Goal: Task Accomplishment & Management: Complete application form

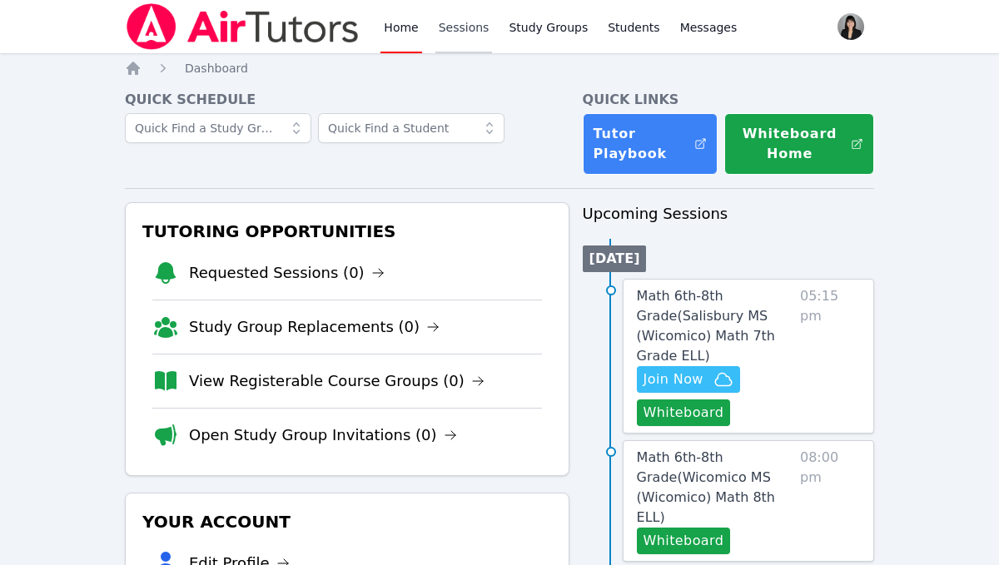
click at [449, 18] on link "Sessions" at bounding box center [463, 26] width 57 height 53
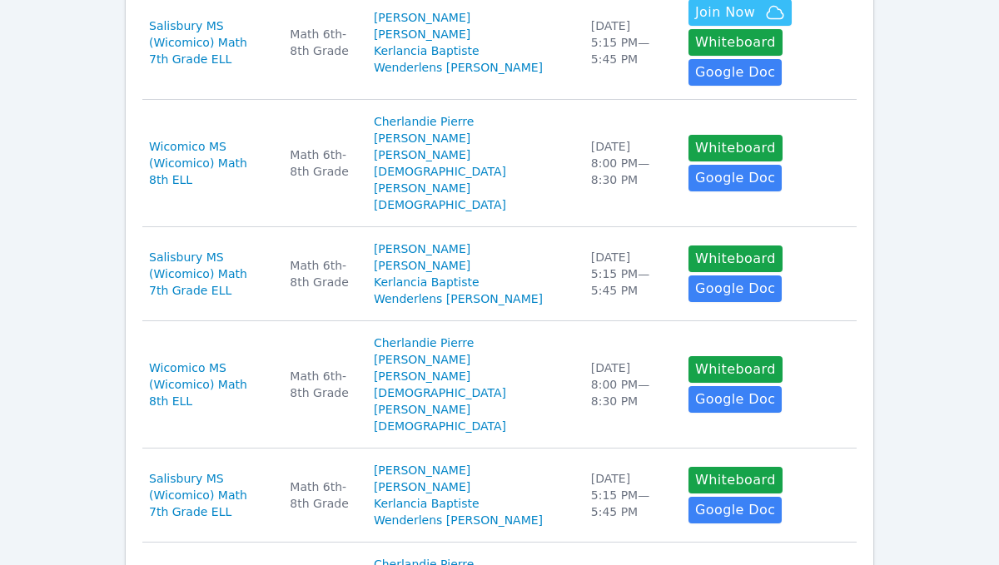
scroll to position [1110, 0]
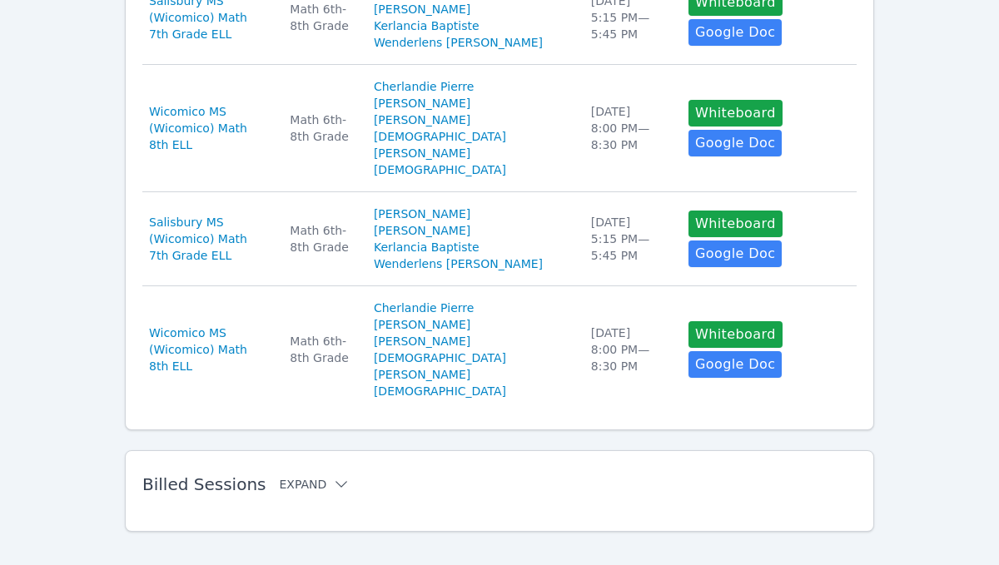
click at [306, 476] on button "Expand" at bounding box center [314, 484] width 71 height 17
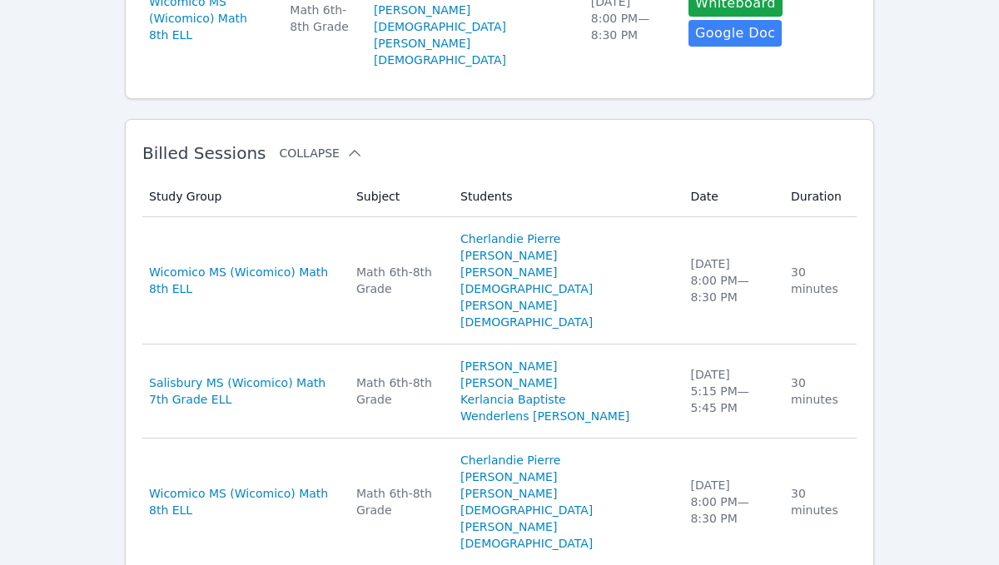
scroll to position [1452, 0]
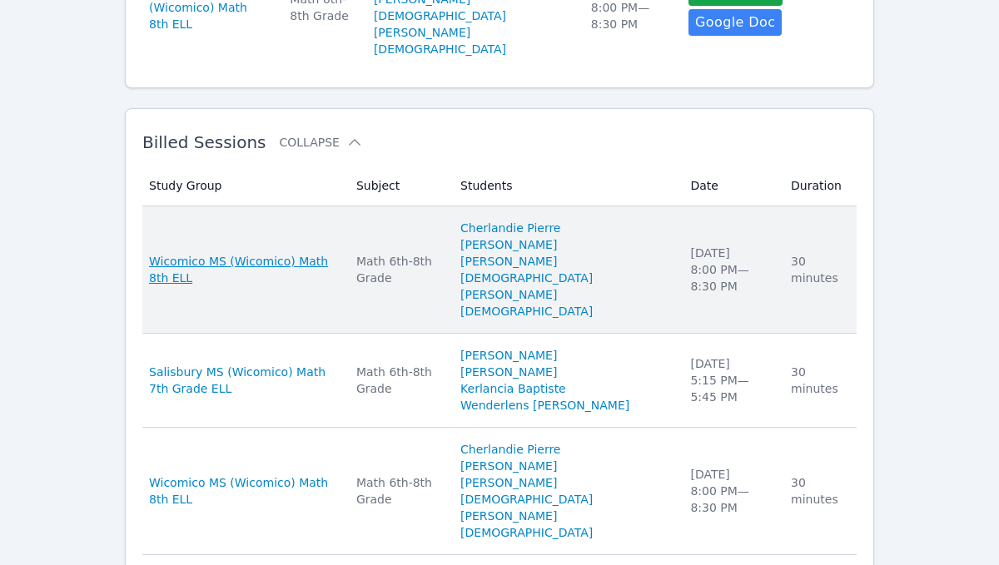
click at [231, 253] on span "Wicomico MS (Wicomico) Math 8th ELL" at bounding box center [242, 269] width 187 height 33
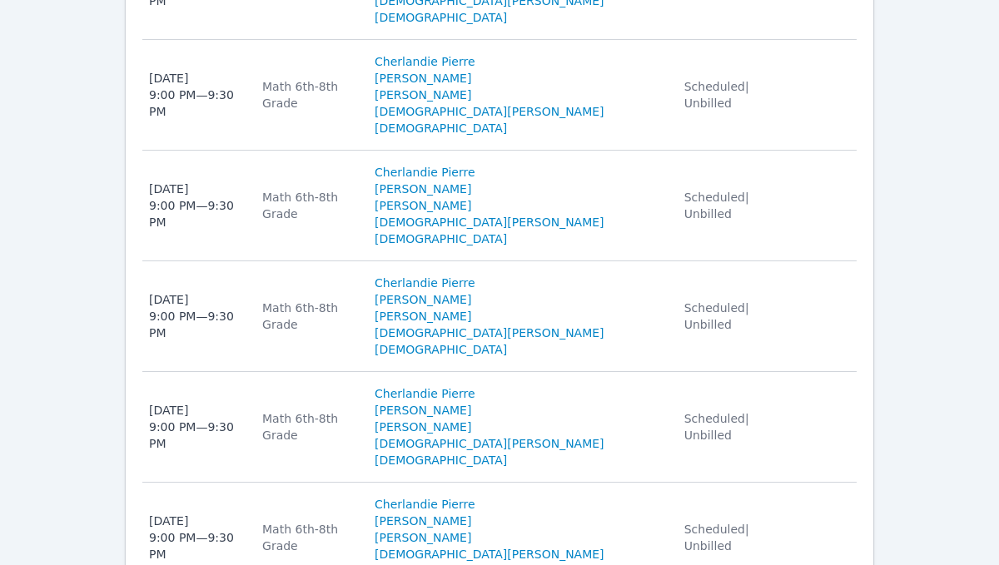
scroll to position [1688, 0]
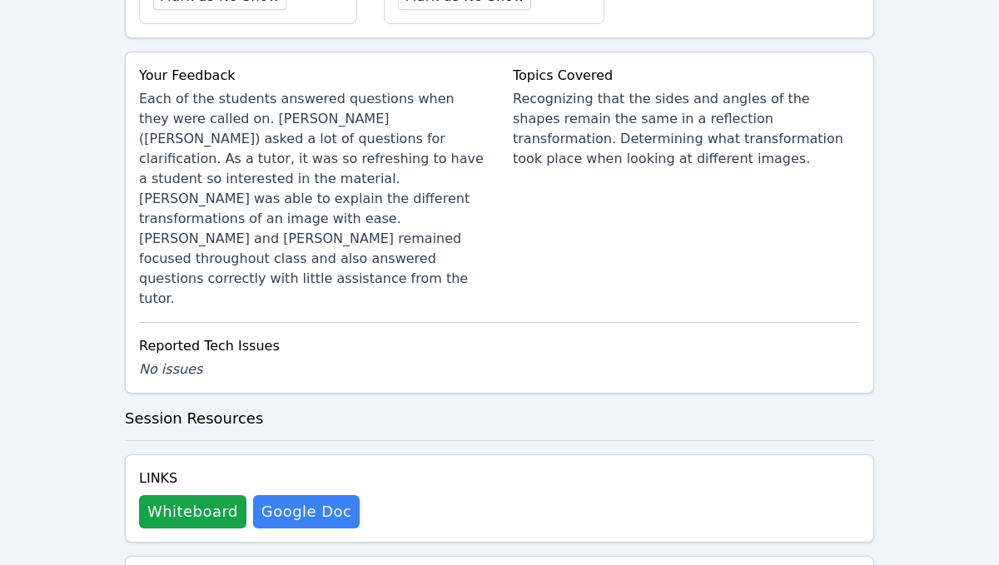
scroll to position [1093, 0]
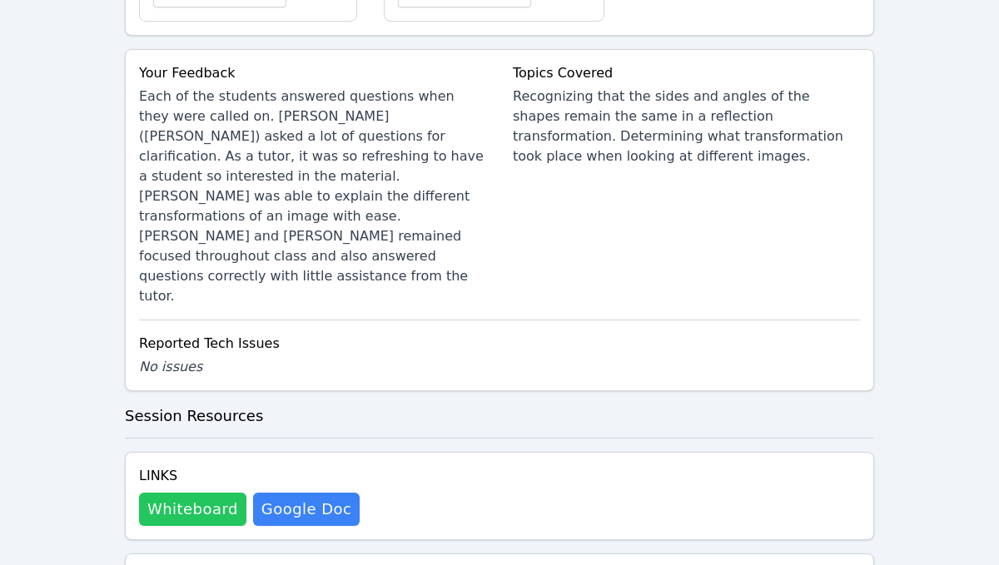
click at [210, 493] on button "Whiteboard" at bounding box center [192, 509] width 107 height 33
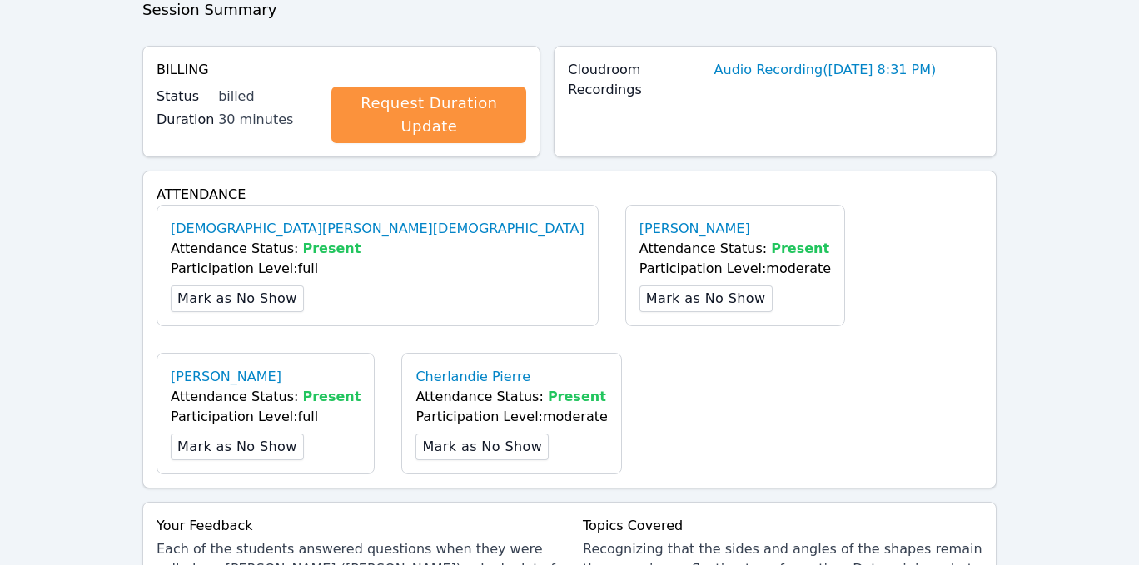
scroll to position [0, 0]
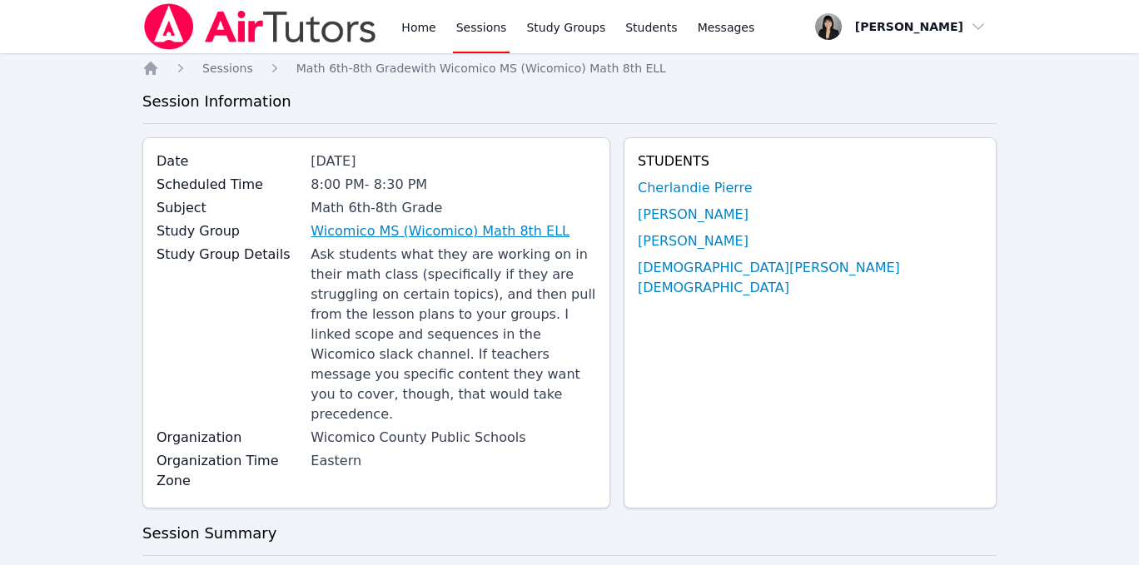
click at [442, 232] on link "Wicomico MS (Wicomico) Math 8th ELL" at bounding box center [439, 231] width 259 height 20
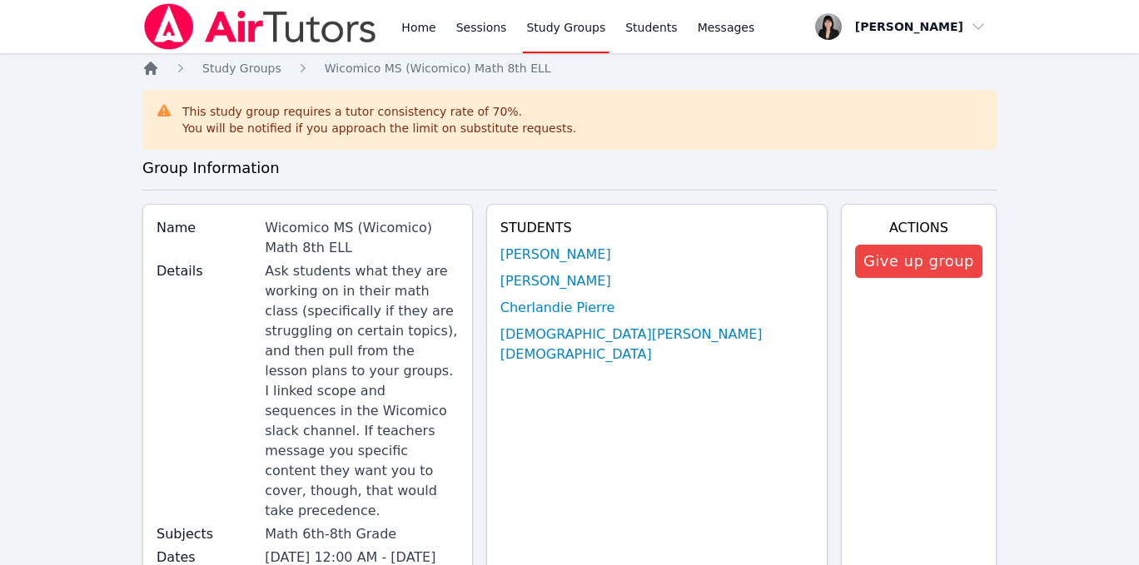
click at [154, 74] on icon "Breadcrumb" at bounding box center [150, 68] width 13 height 13
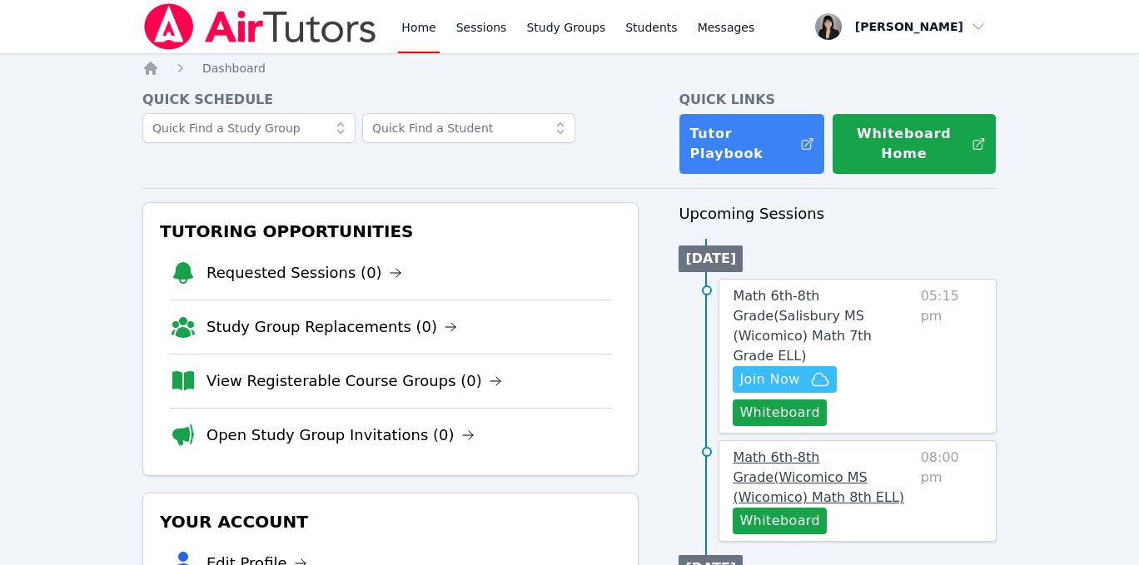
click at [777, 463] on span "Math 6th-8th Grade ( Wicomico MS (Wicomico) Math 8th ELL )" at bounding box center [817, 477] width 171 height 56
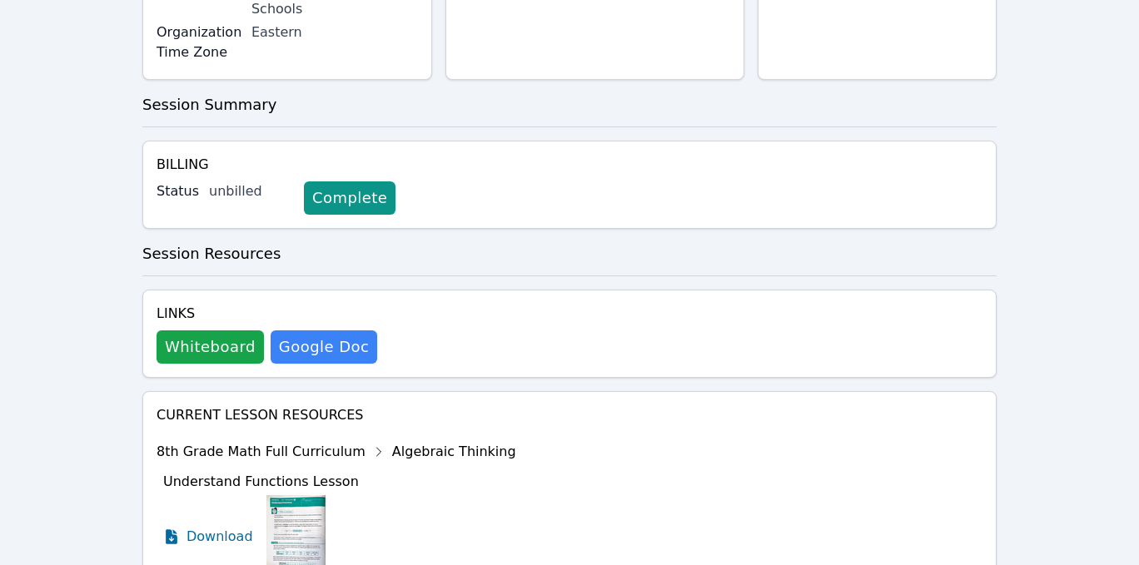
scroll to position [623, 0]
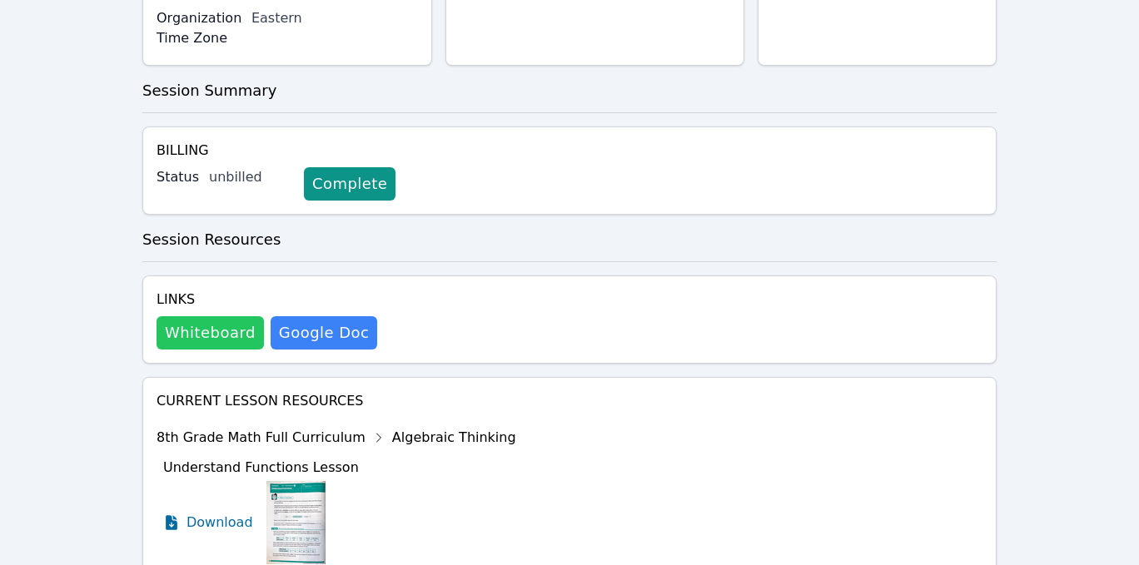
click at [221, 316] on button "Whiteboard" at bounding box center [209, 332] width 107 height 33
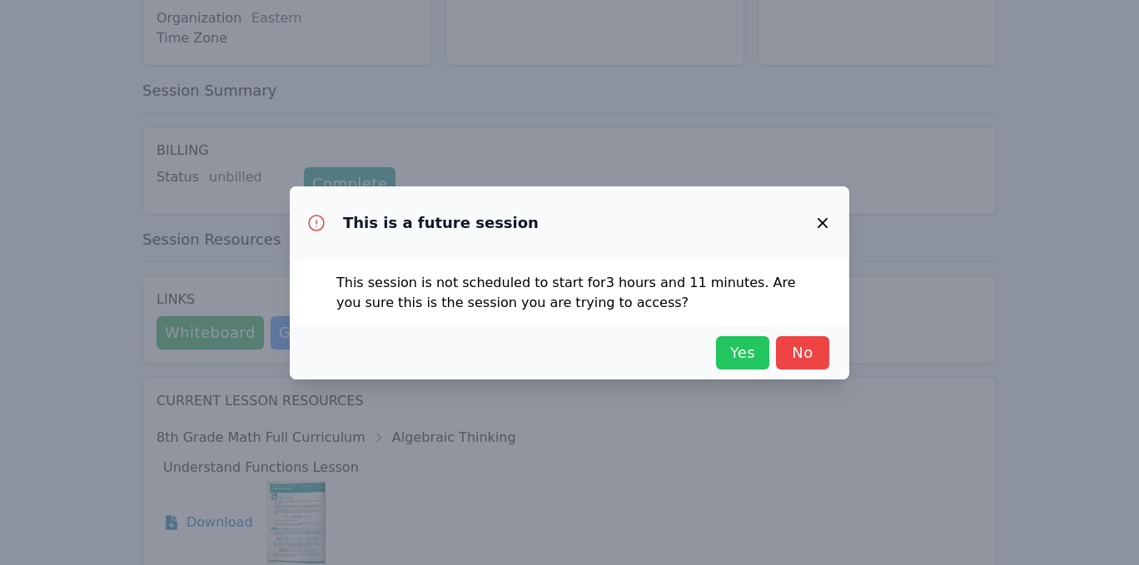
click at [742, 354] on span "Yes" at bounding box center [742, 352] width 37 height 23
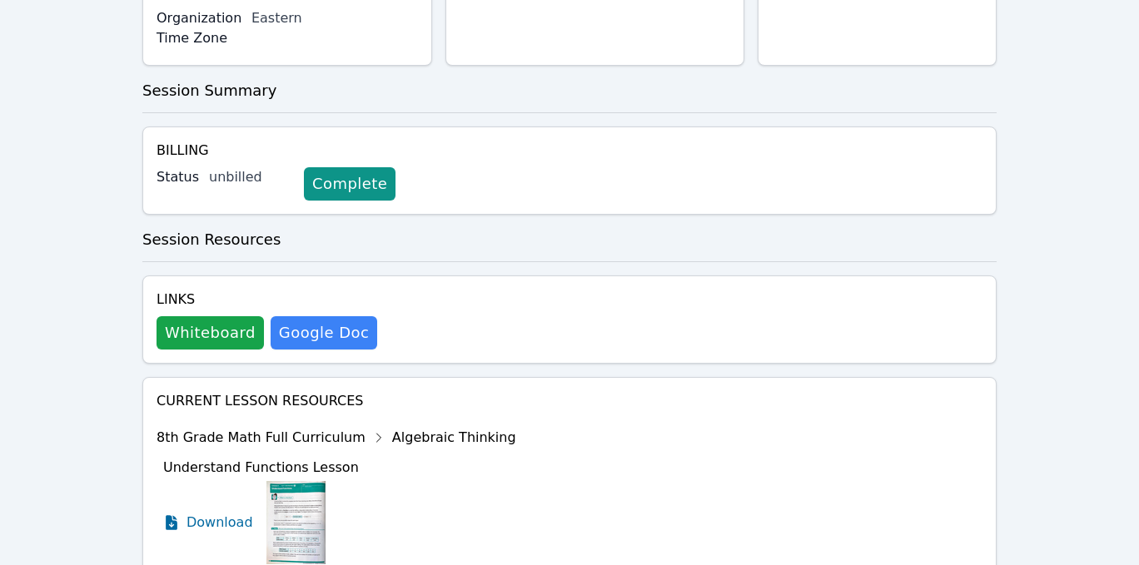
scroll to position [0, 0]
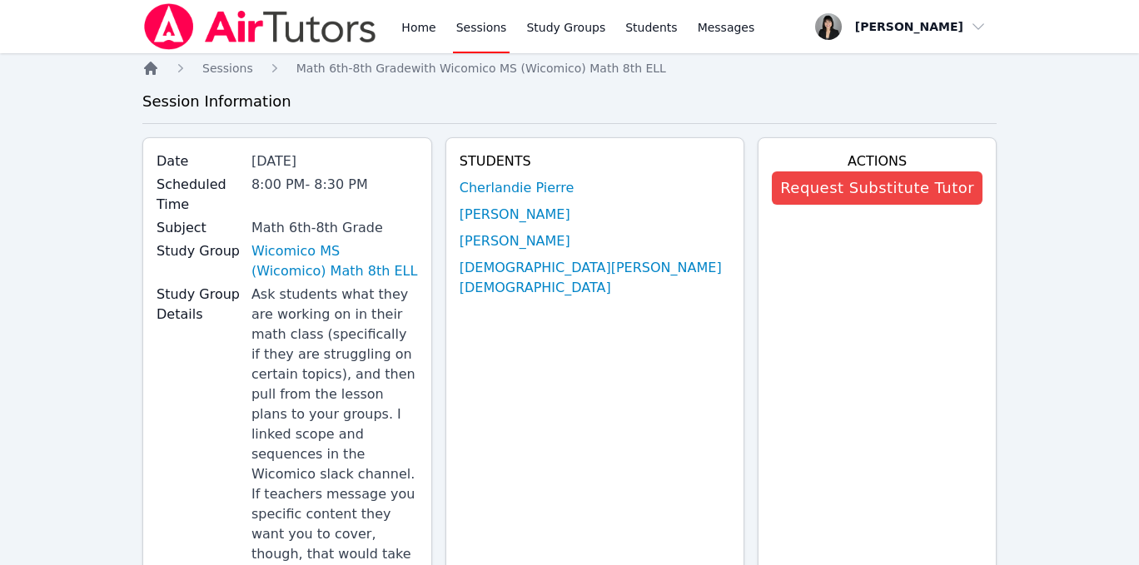
click at [148, 67] on icon "Breadcrumb" at bounding box center [150, 68] width 13 height 13
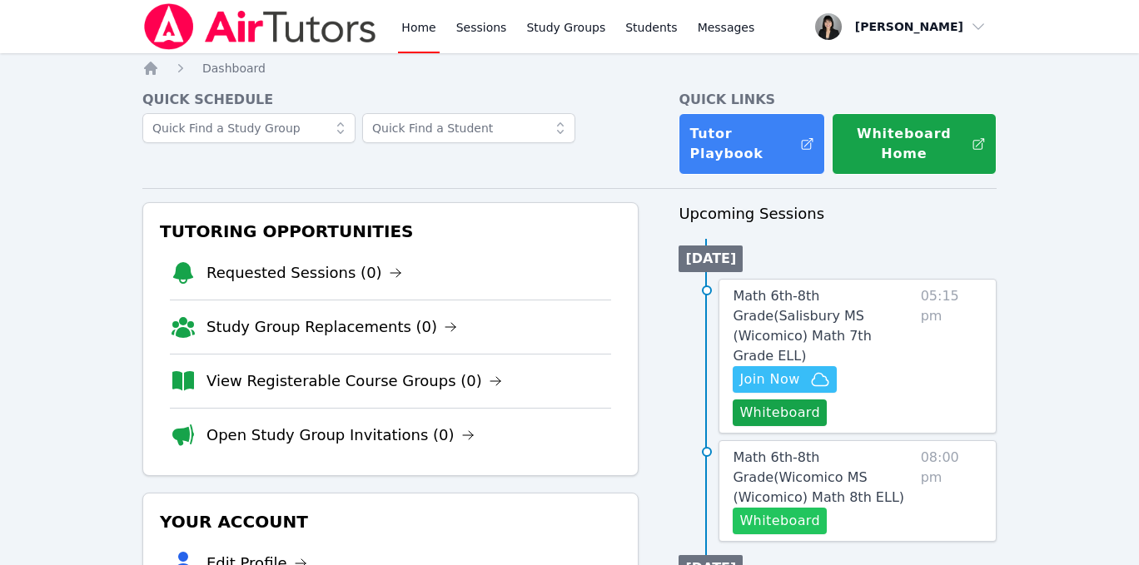
click at [753, 508] on button "Whiteboard" at bounding box center [779, 521] width 94 height 27
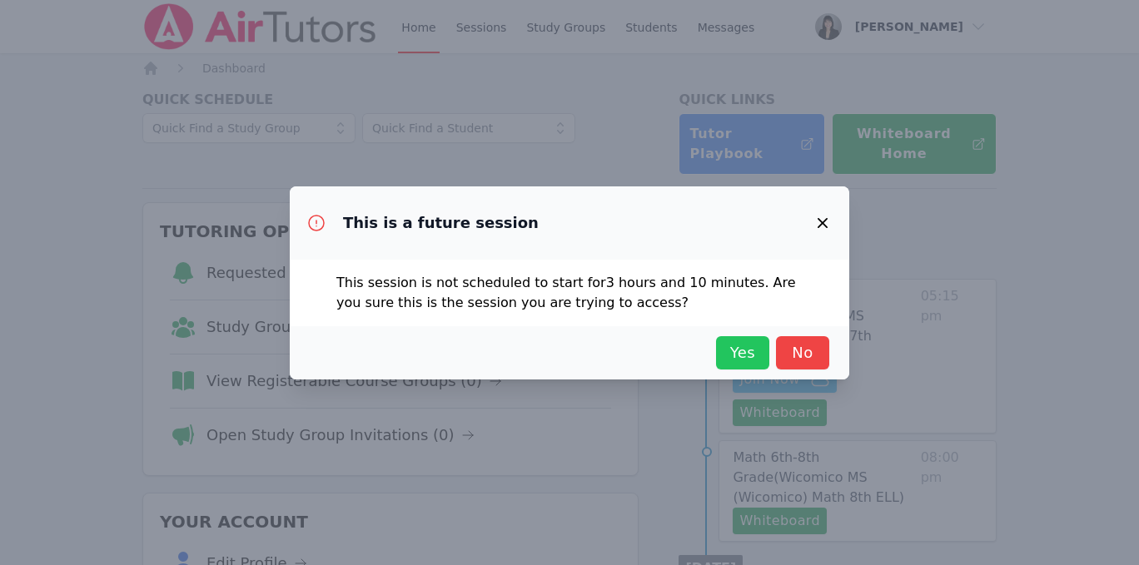
click at [760, 361] on span "Yes" at bounding box center [742, 352] width 37 height 23
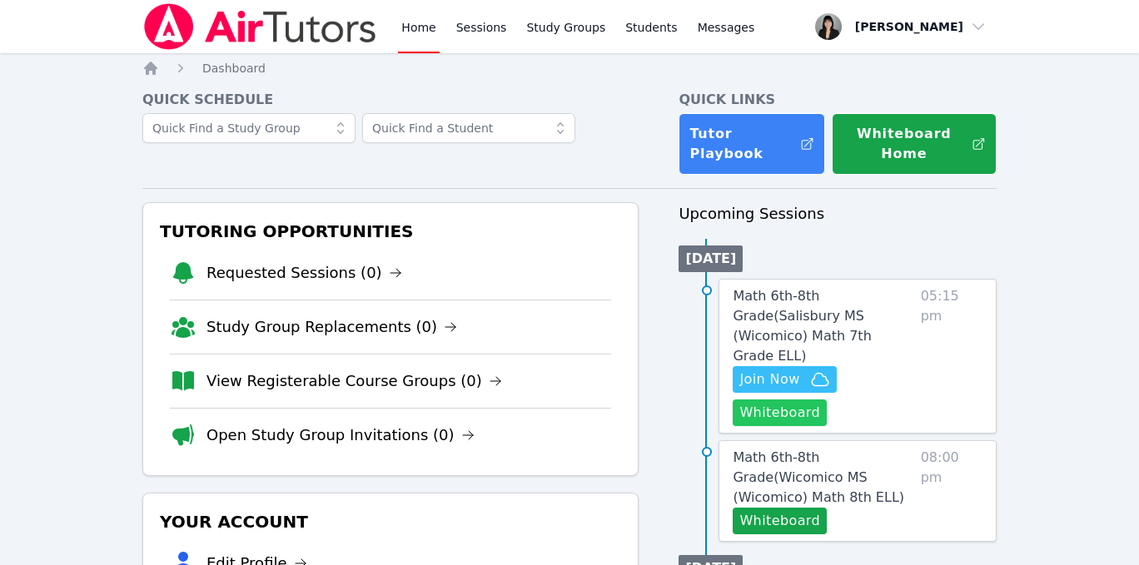
click at [765, 399] on button "Whiteboard" at bounding box center [779, 412] width 94 height 27
click at [790, 293] on span "Math 6th-8th Grade ( Salisbury MS (Wicomico) Math 7th Grade ELL )" at bounding box center [801, 326] width 138 height 76
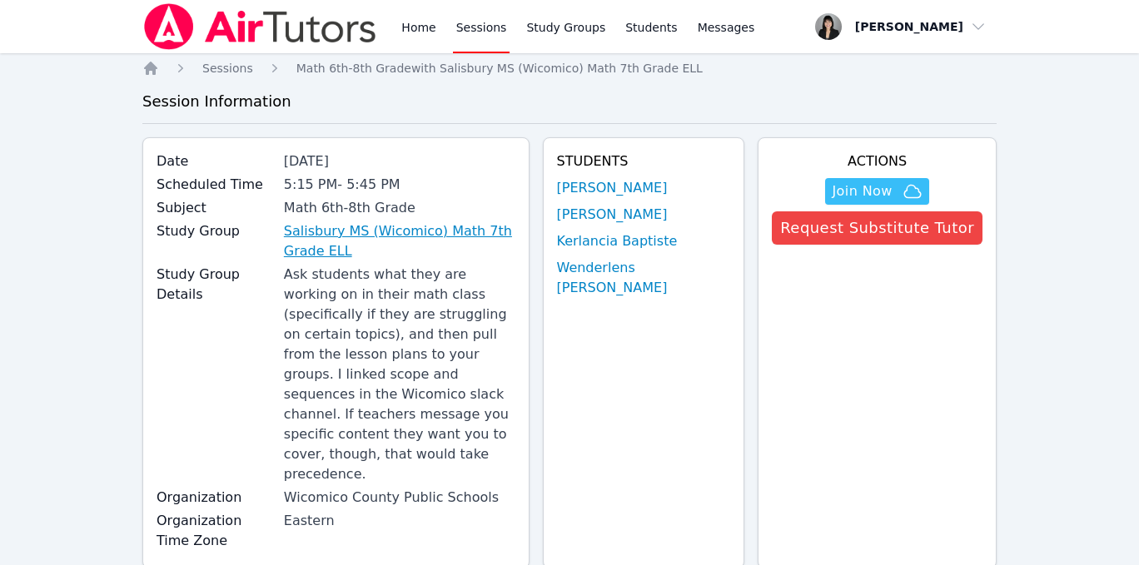
click at [353, 230] on link "Salisbury MS (Wicomico) Math 7th Grade ELL" at bounding box center [399, 241] width 231 height 40
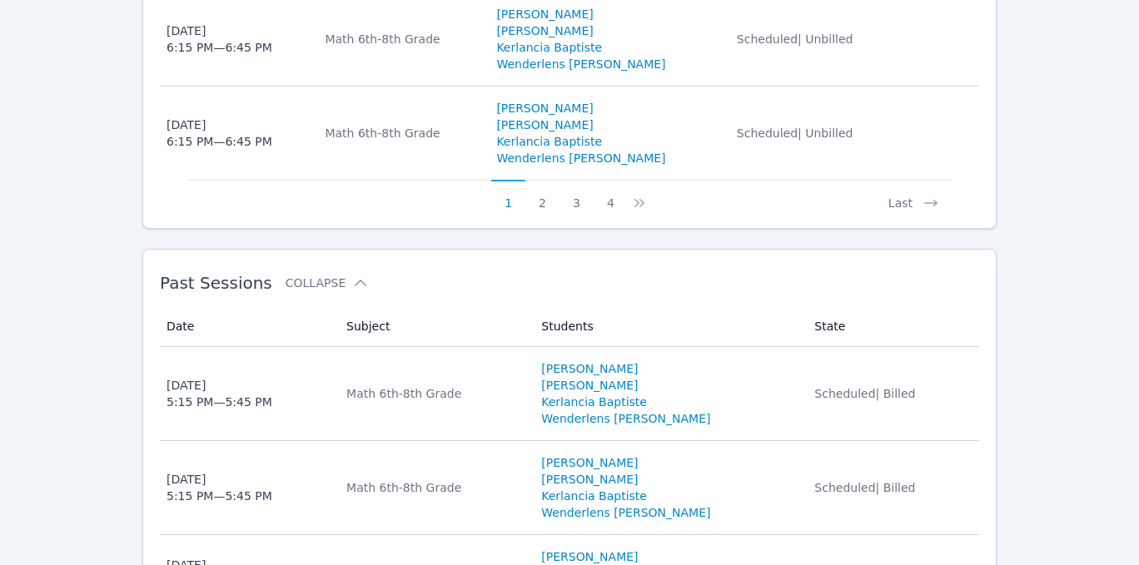
scroll to position [1651, 0]
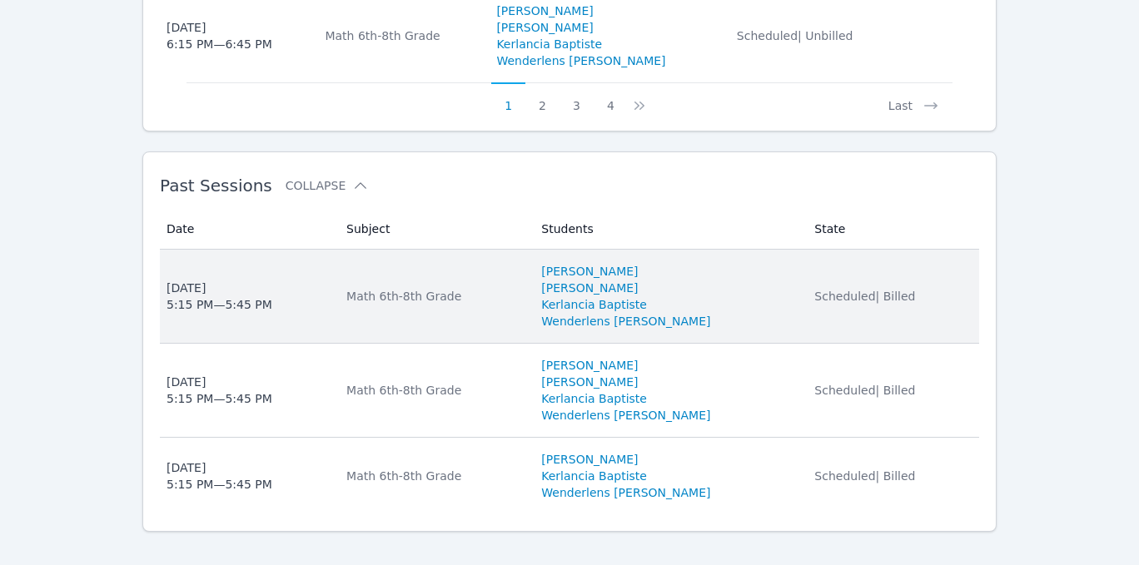
click at [183, 280] on div "Fri Sep 19 5:15 PM — 5:45 PM" at bounding box center [219, 296] width 106 height 33
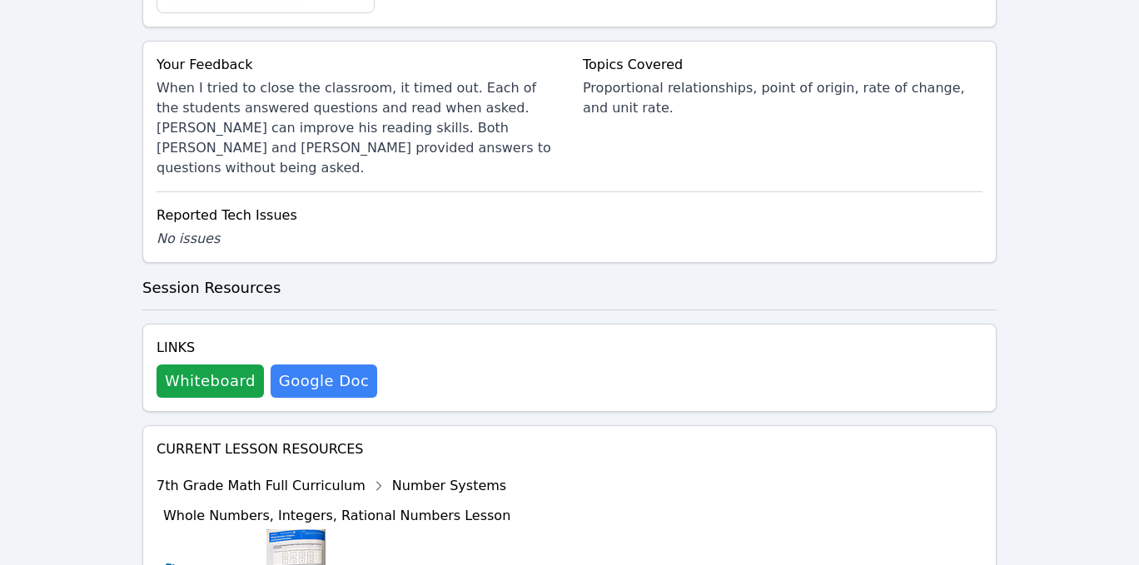
scroll to position [960, 0]
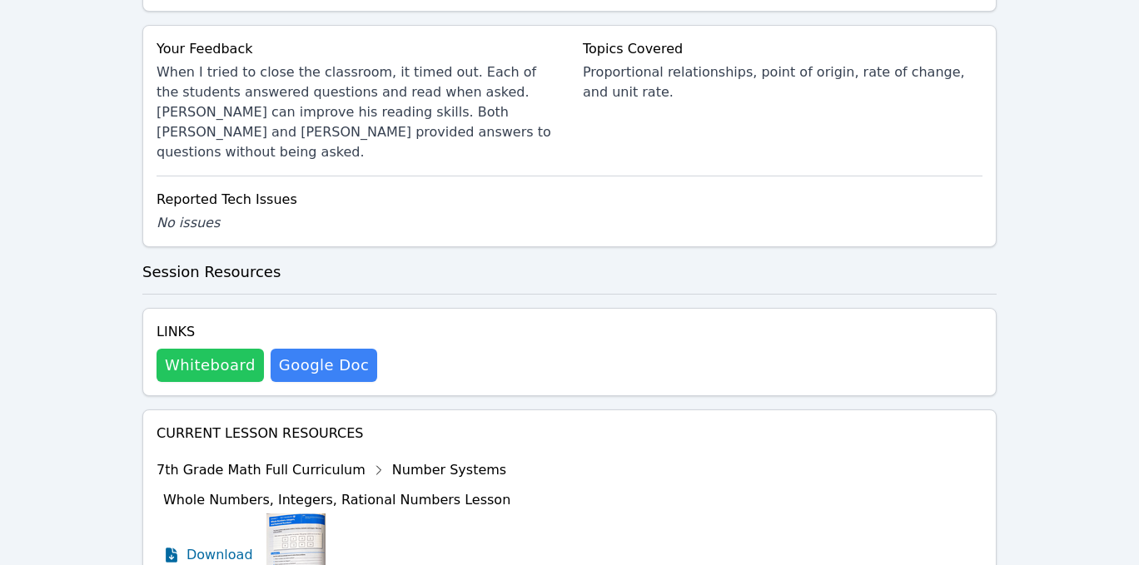
click at [233, 349] on button "Whiteboard" at bounding box center [209, 365] width 107 height 33
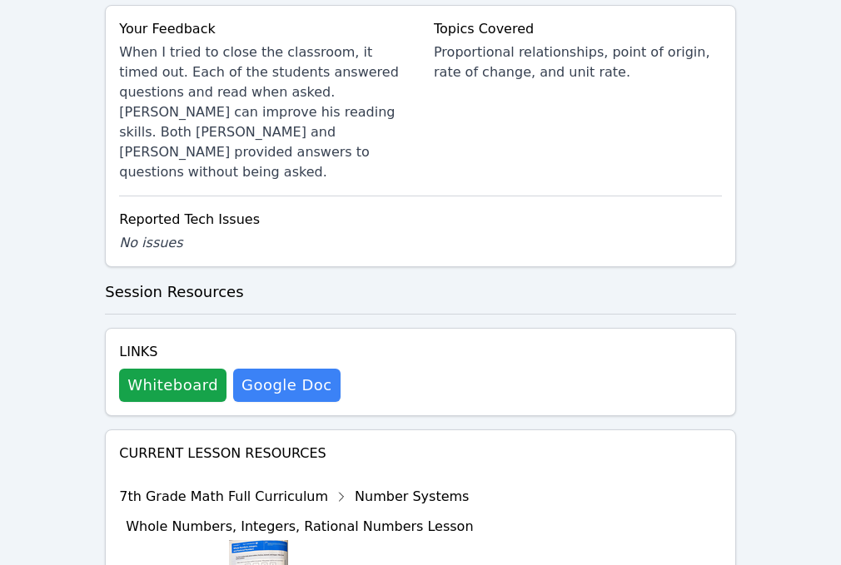
scroll to position [0, 0]
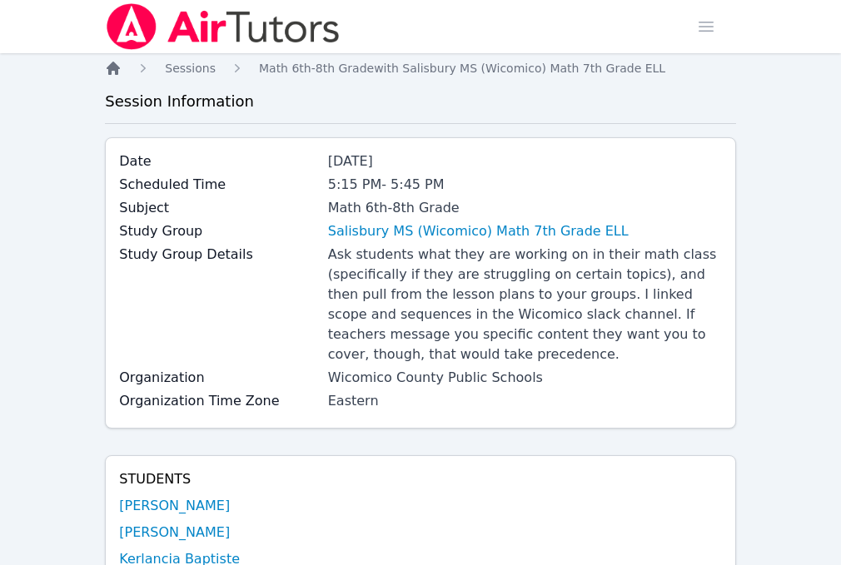
click at [114, 64] on icon "Breadcrumb" at bounding box center [113, 68] width 13 height 13
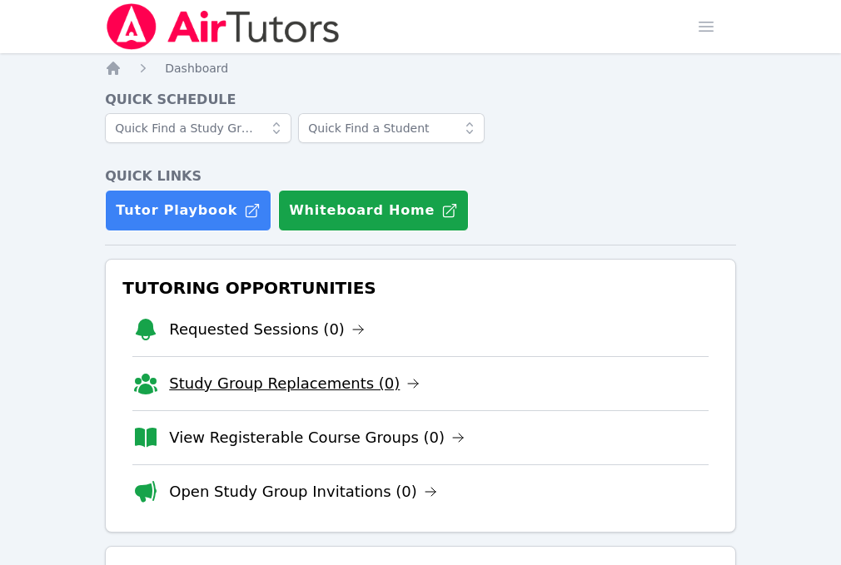
click at [305, 380] on link "Study Group Replacements (0)" at bounding box center [294, 383] width 251 height 23
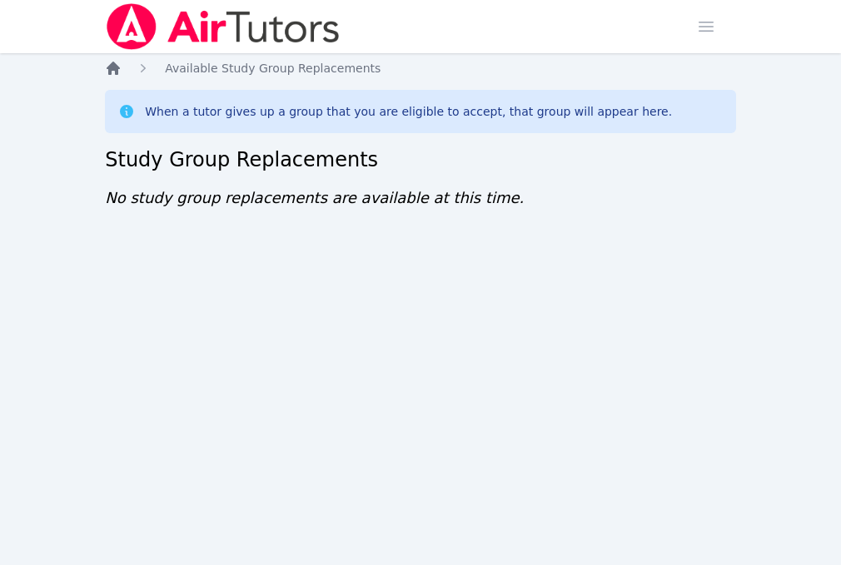
click at [118, 64] on icon "Breadcrumb" at bounding box center [113, 68] width 17 height 17
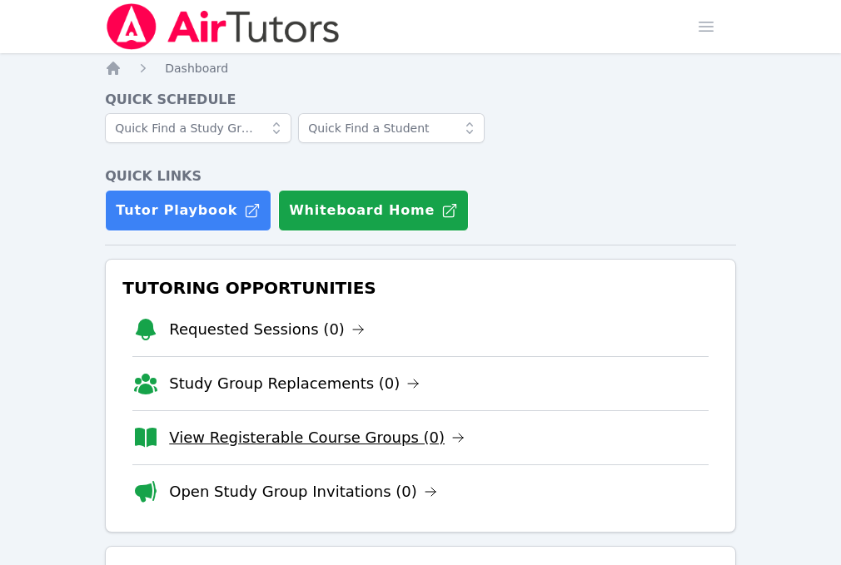
click at [307, 434] on link "View Registerable Course Groups (0)" at bounding box center [316, 437] width 295 height 23
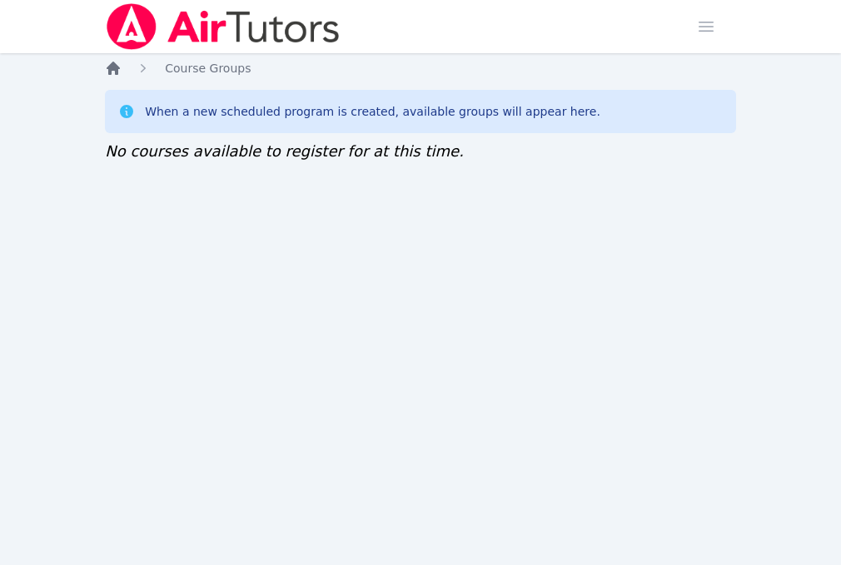
click at [110, 71] on icon "Breadcrumb" at bounding box center [113, 68] width 13 height 13
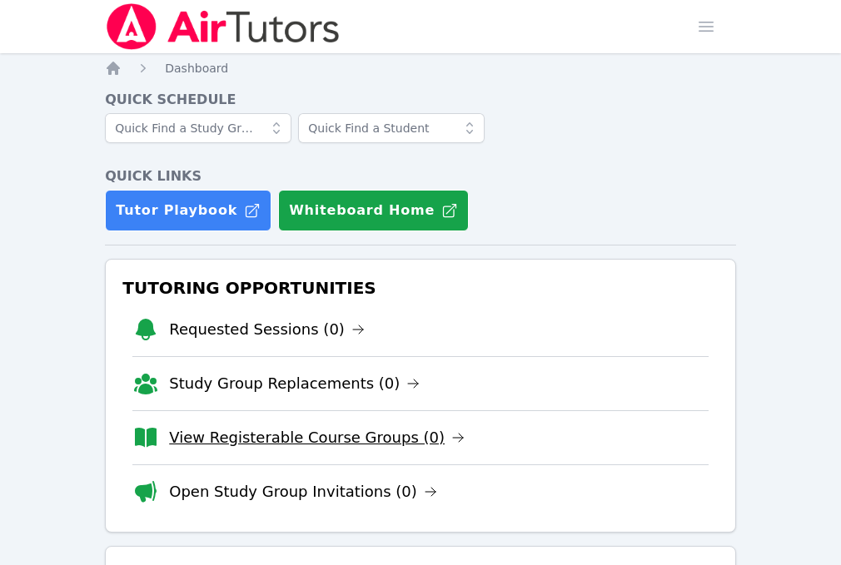
click at [270, 445] on link "View Registerable Course Groups (0)" at bounding box center [316, 437] width 295 height 23
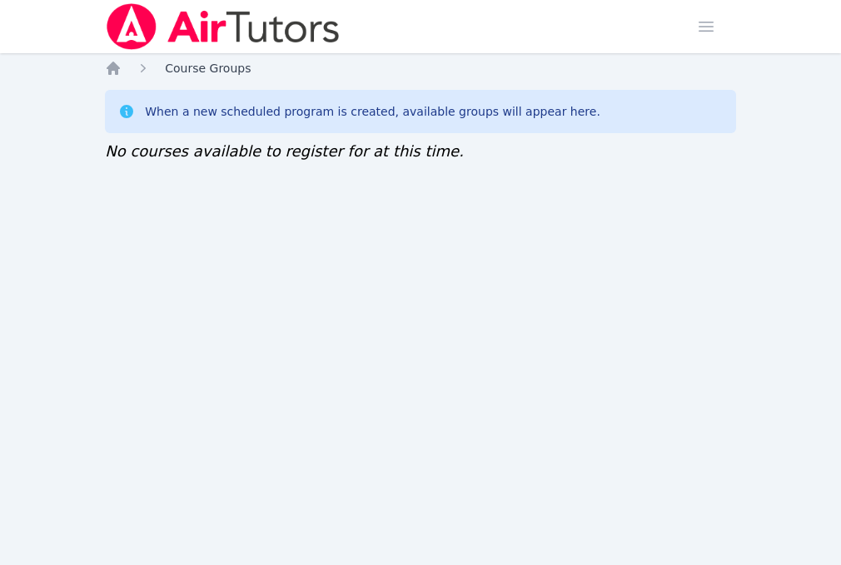
click at [206, 69] on span "Course Groups" at bounding box center [208, 68] width 86 height 13
click at [224, 63] on span "Course Groups" at bounding box center [208, 68] width 86 height 13
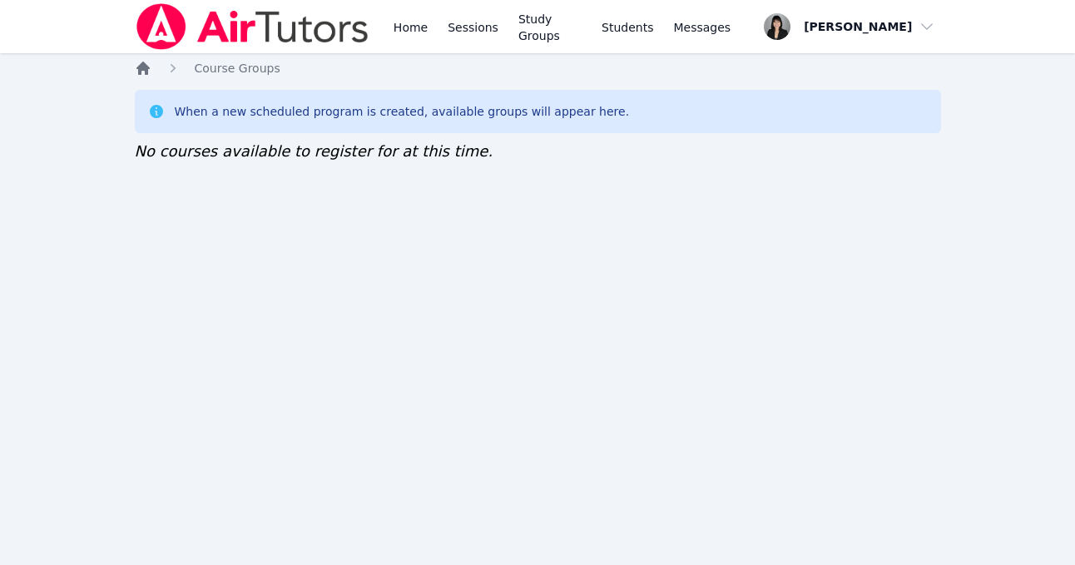
click at [138, 67] on icon "Breadcrumb" at bounding box center [142, 68] width 13 height 13
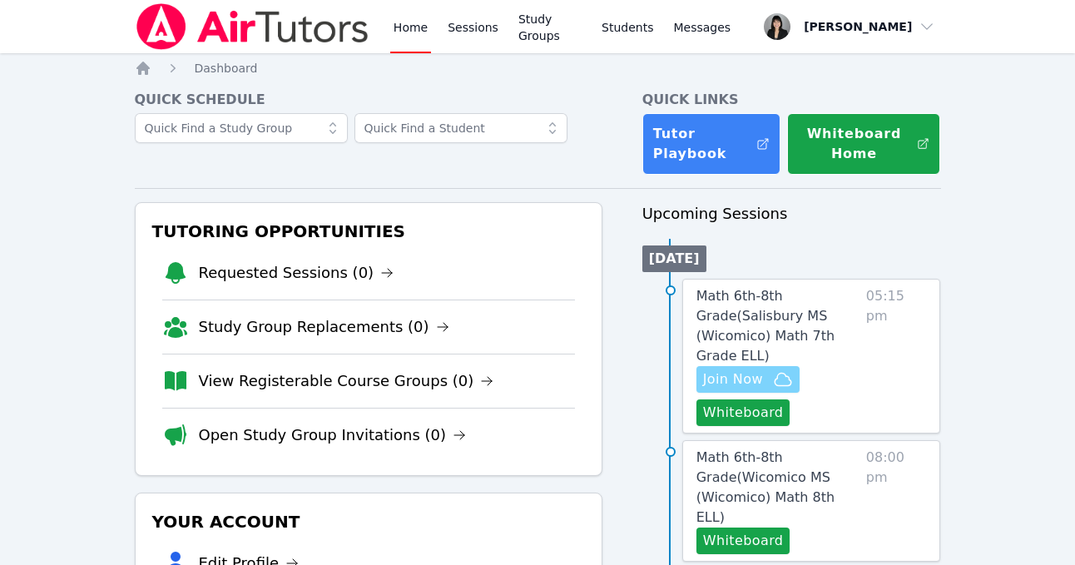
click at [741, 370] on span "Join Now" at bounding box center [733, 380] width 60 height 20
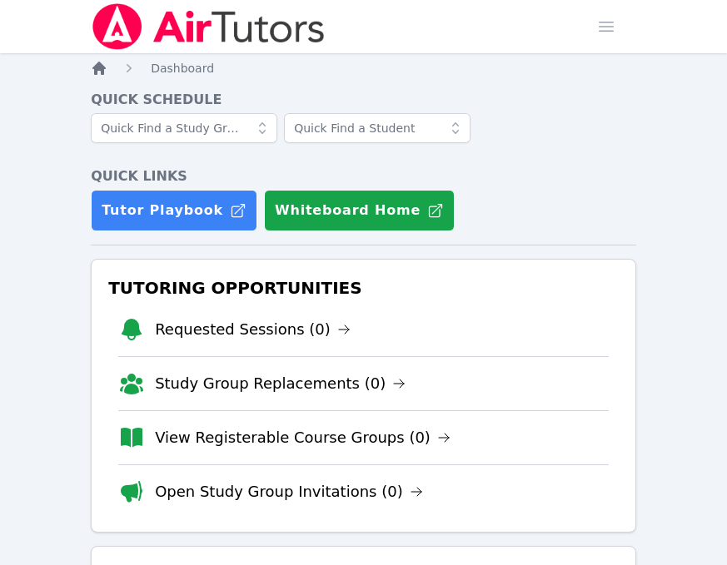
click at [102, 72] on icon "Breadcrumb" at bounding box center [98, 68] width 13 height 13
click at [314, 434] on link "View Registerable Course Groups (0)" at bounding box center [302, 437] width 295 height 23
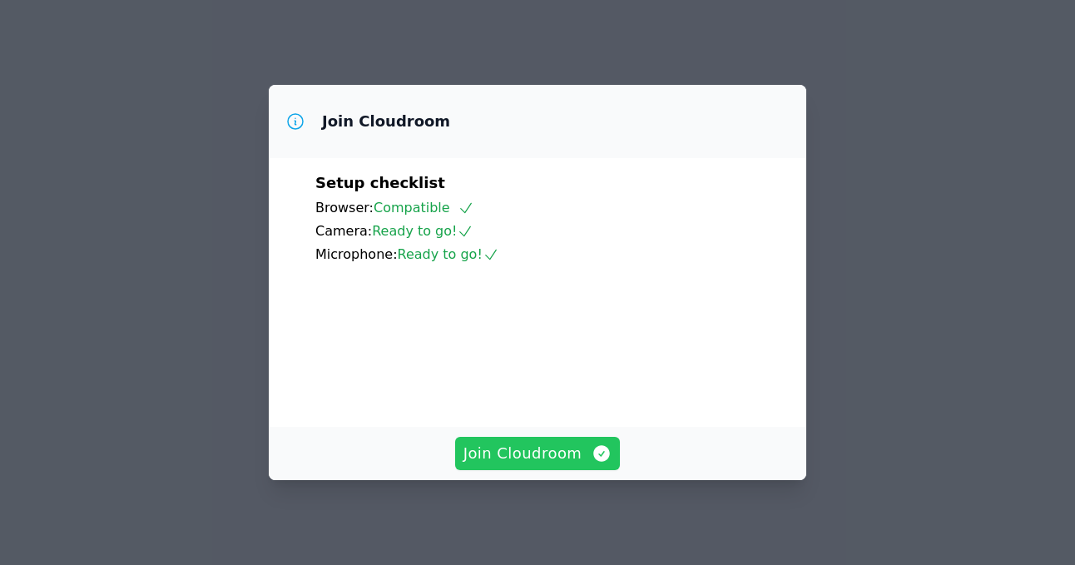
click at [572, 456] on span "Join Cloudroom" at bounding box center [538, 453] width 149 height 23
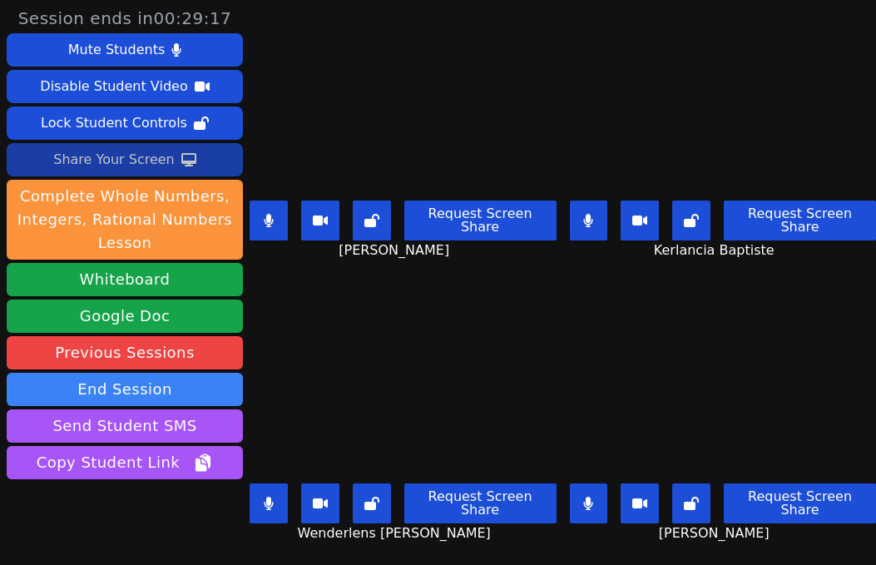
click at [79, 153] on div "Share Your Screen" at bounding box center [114, 159] width 122 height 27
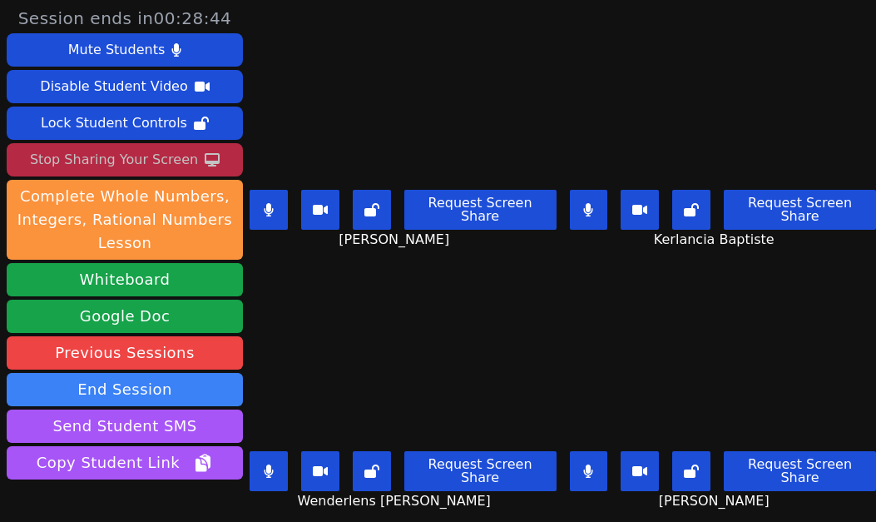
click at [155, 155] on div "Stop Sharing Your Screen" at bounding box center [114, 159] width 168 height 27
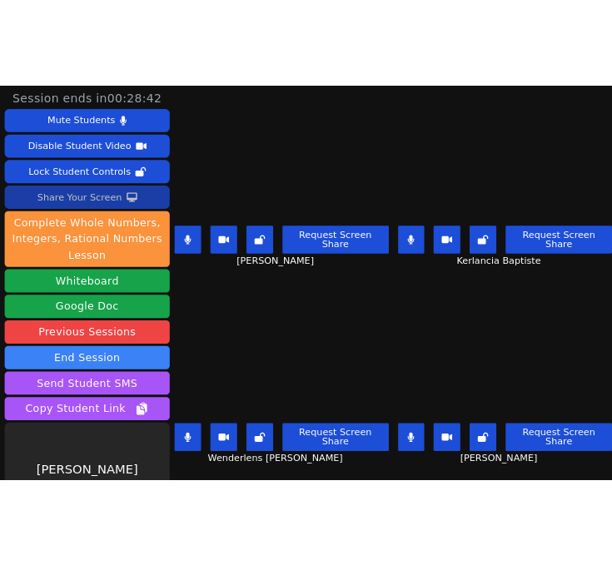
scroll to position [57, 0]
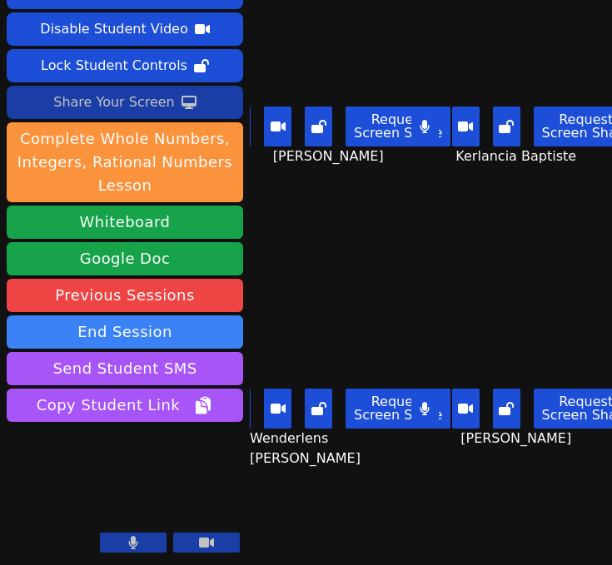
click at [524, 202] on div "Kerlancia Baptiste Request Screen Share Kerlancia Baptiste" at bounding box center [525, 84] width 175 height 283
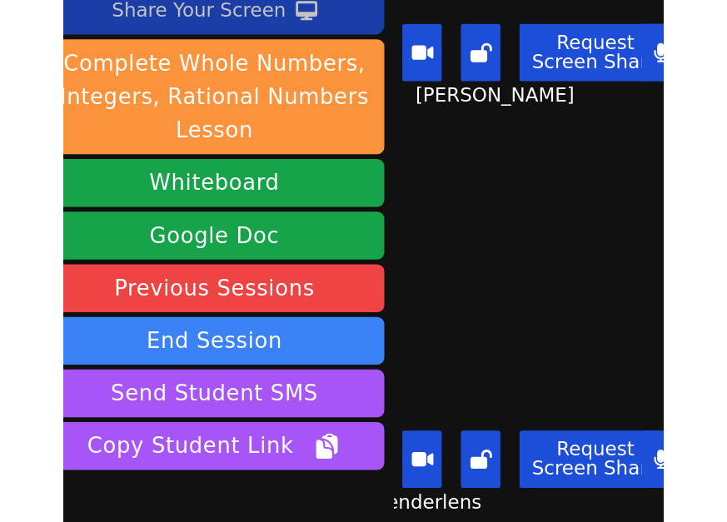
scroll to position [0, 0]
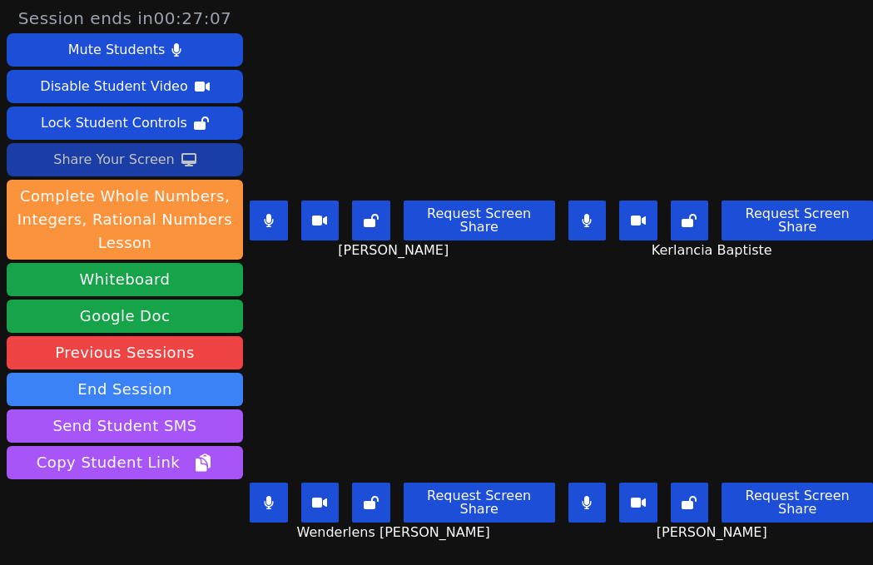
click at [595, 502] on button at bounding box center [587, 503] width 38 height 40
click at [590, 231] on button at bounding box center [587, 221] width 38 height 40
click at [262, 215] on button at bounding box center [269, 221] width 38 height 40
click at [590, 504] on icon at bounding box center [586, 502] width 17 height 13
click at [266, 504] on icon at bounding box center [269, 502] width 10 height 13
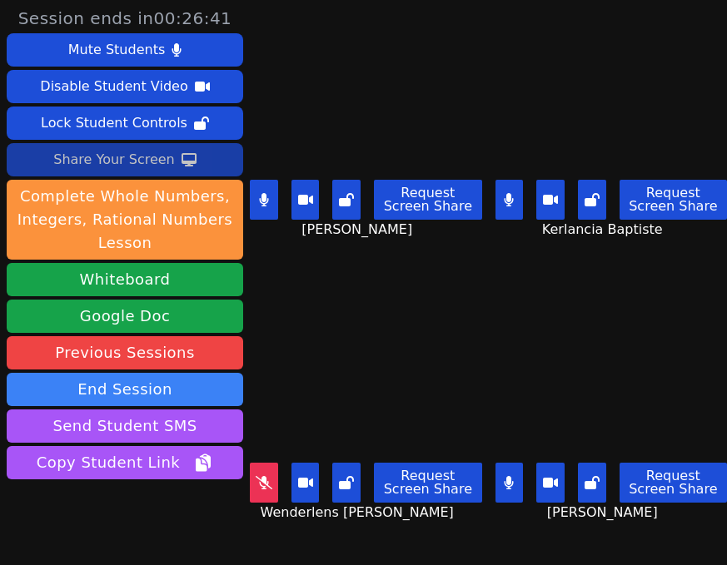
click at [264, 489] on icon at bounding box center [264, 482] width 17 height 13
click at [516, 480] on button at bounding box center [509, 483] width 28 height 40
click at [266, 489] on icon at bounding box center [264, 482] width 10 height 13
click at [264, 201] on icon at bounding box center [263, 199] width 9 height 13
click at [171, 150] on button "Share Your Screen" at bounding box center [125, 159] width 236 height 33
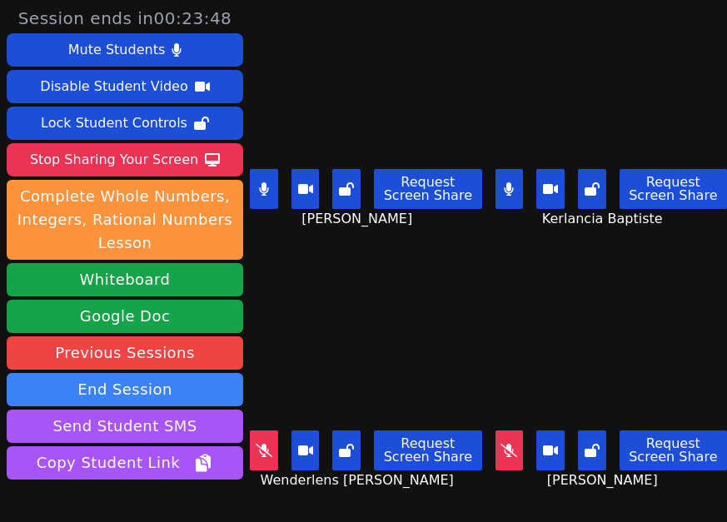
click at [510, 454] on icon at bounding box center [508, 450] width 17 height 13
click at [270, 446] on icon at bounding box center [264, 450] width 17 height 13
click at [515, 448] on button at bounding box center [509, 450] width 28 height 40
click at [516, 177] on button at bounding box center [509, 189] width 28 height 40
click at [261, 185] on icon at bounding box center [264, 188] width 10 height 13
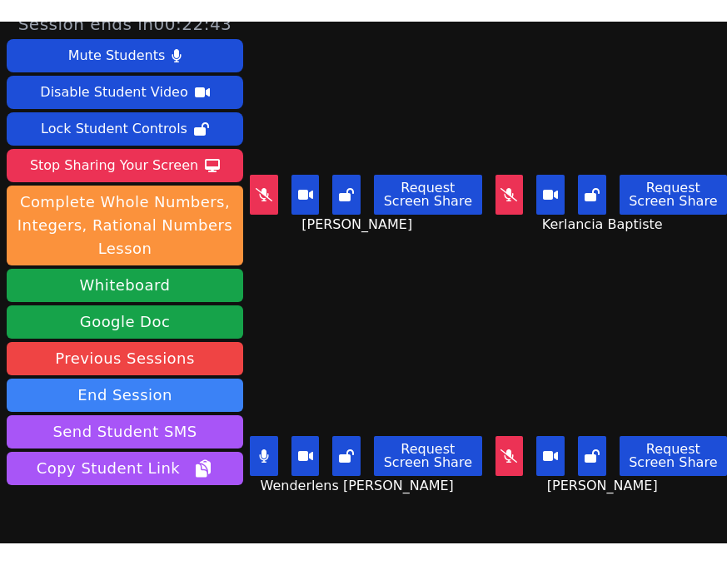
scroll to position [17, 0]
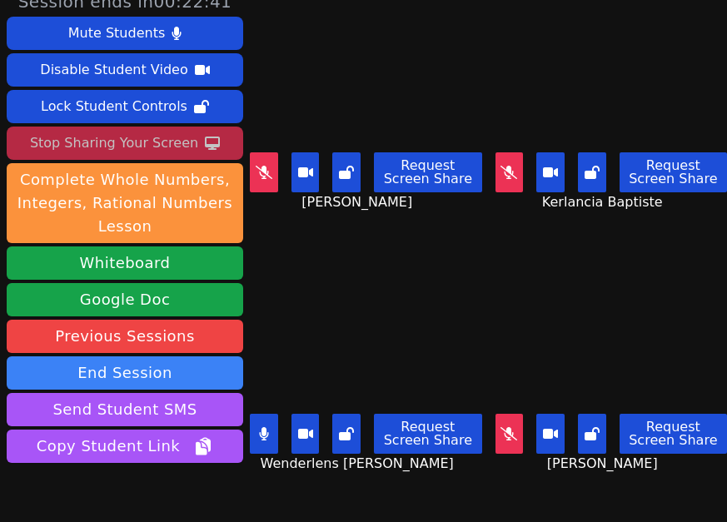
click at [135, 144] on div "Stop Sharing Your Screen" at bounding box center [114, 143] width 168 height 27
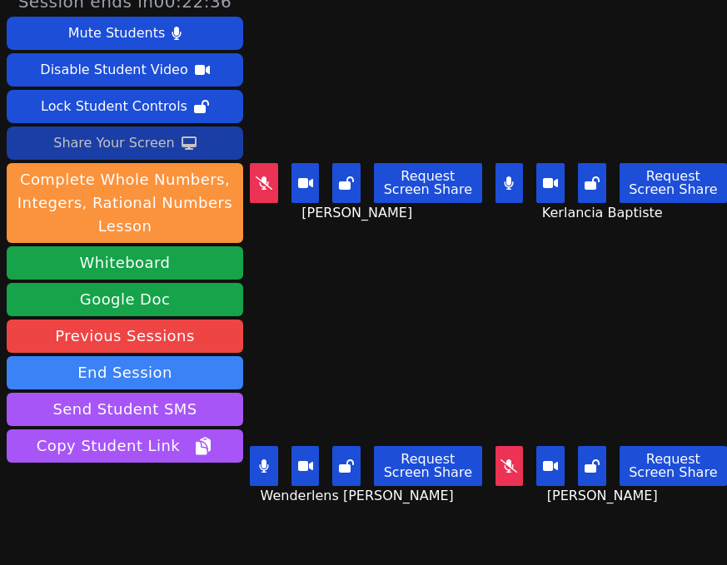
click at [511, 192] on button at bounding box center [509, 183] width 28 height 40
click at [260, 191] on button at bounding box center [264, 183] width 28 height 40
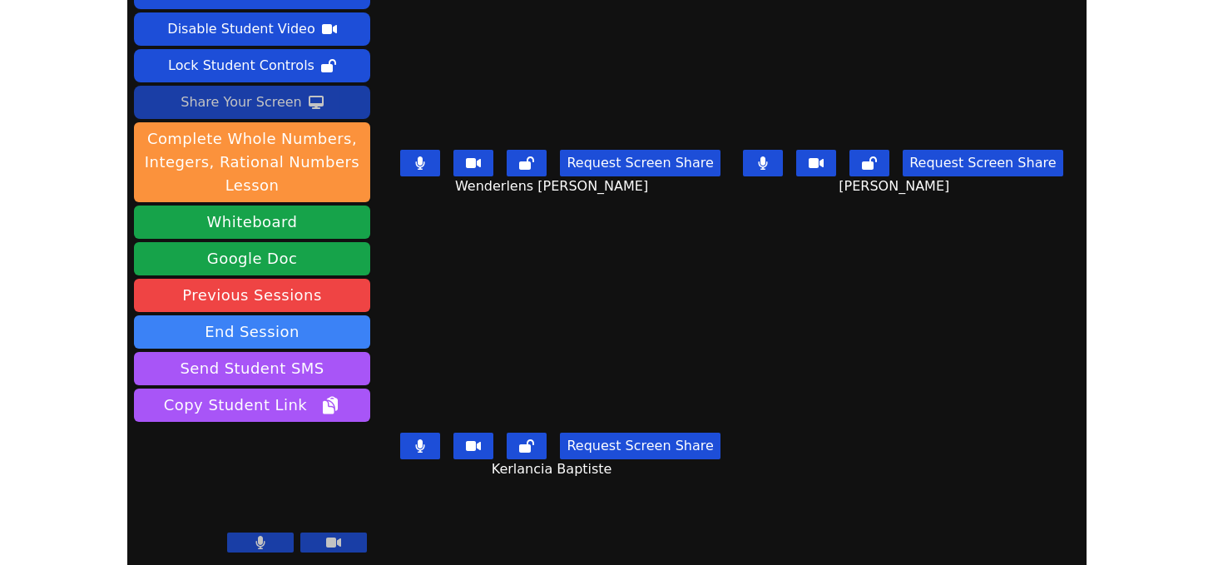
scroll to position [0, 0]
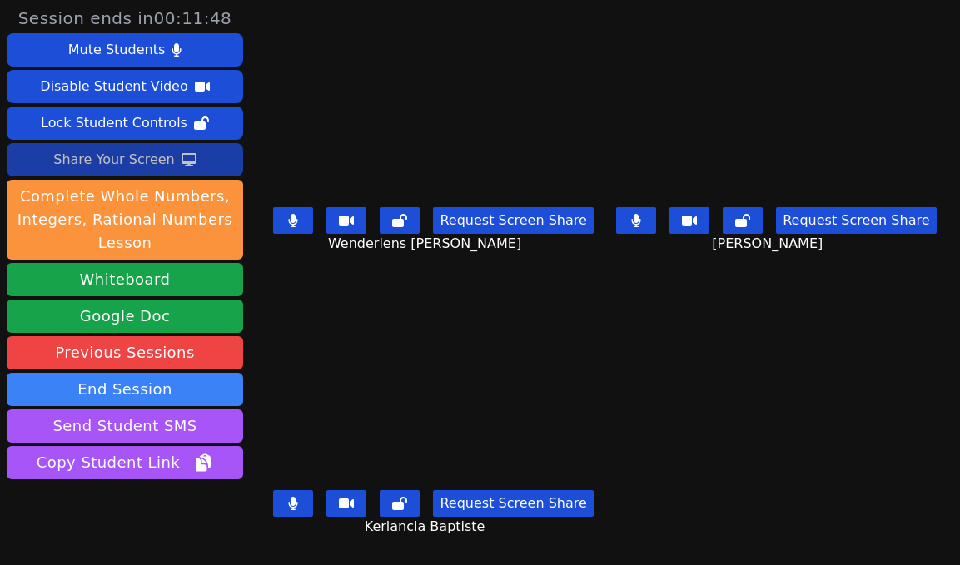
click at [656, 225] on button at bounding box center [636, 220] width 40 height 27
click at [286, 234] on button at bounding box center [293, 220] width 40 height 27
click at [290, 227] on icon at bounding box center [293, 220] width 17 height 13
click at [656, 234] on button at bounding box center [636, 220] width 40 height 27
click at [286, 517] on button at bounding box center [293, 503] width 40 height 27
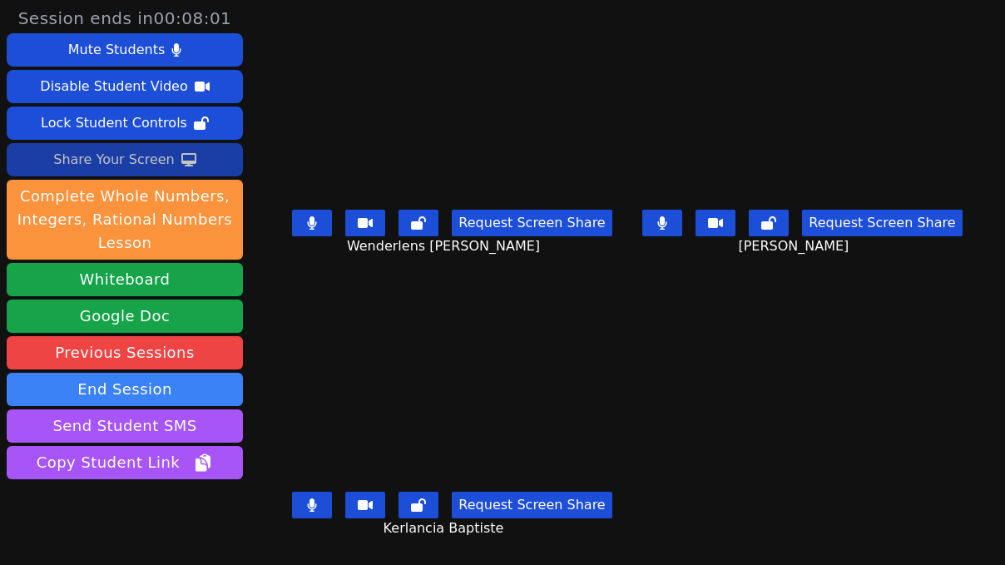
click at [671, 230] on button at bounding box center [663, 223] width 40 height 27
click at [682, 218] on button at bounding box center [663, 223] width 40 height 27
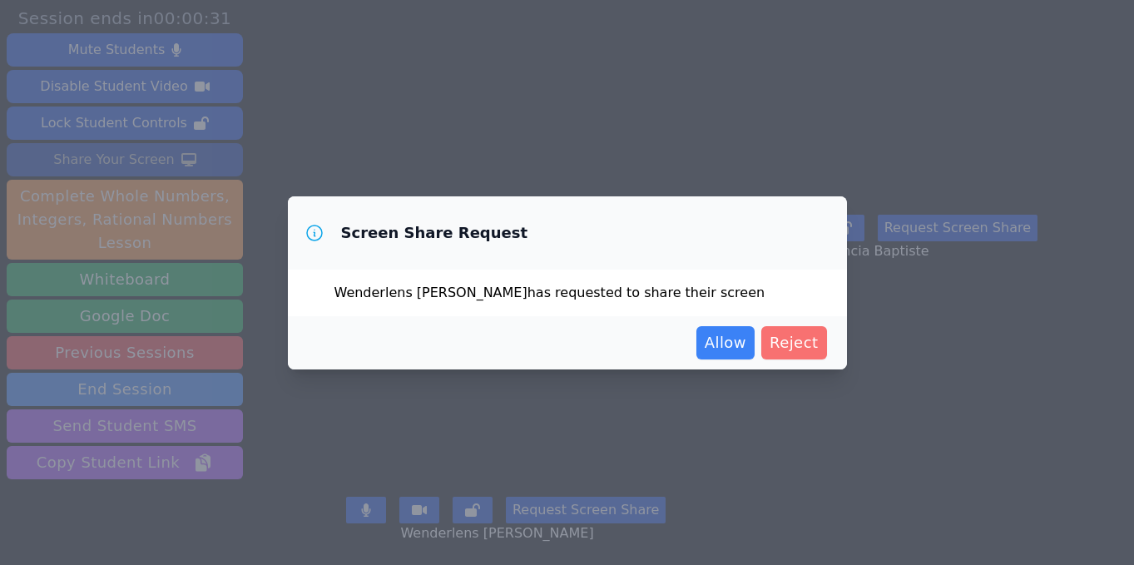
click at [792, 345] on span "Reject" at bounding box center [794, 342] width 49 height 23
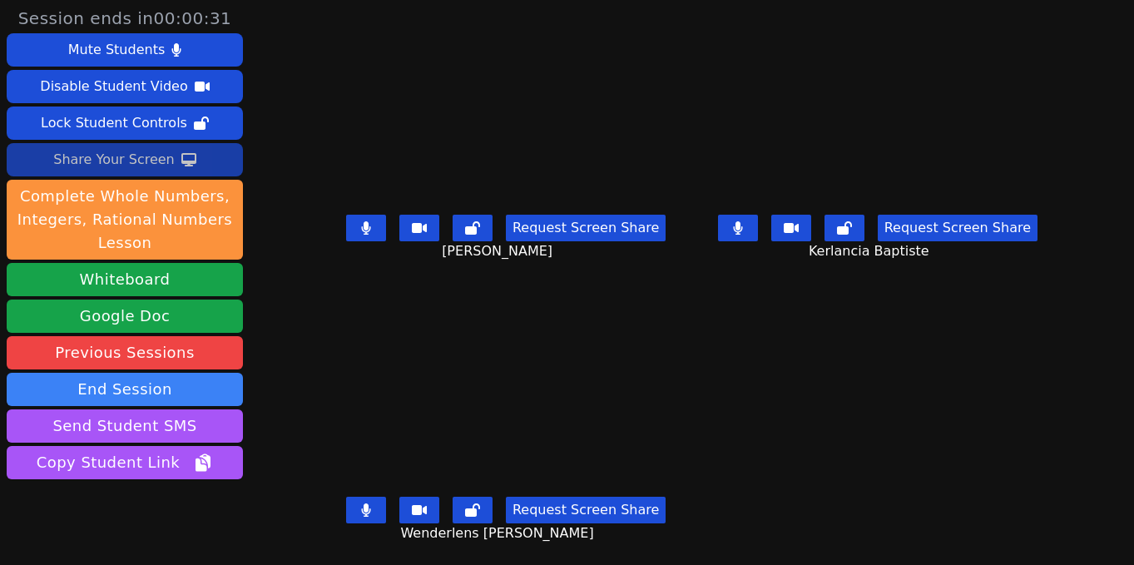
drag, startPoint x: 792, startPoint y: 345, endPoint x: 1074, endPoint y: 324, distance: 283.0
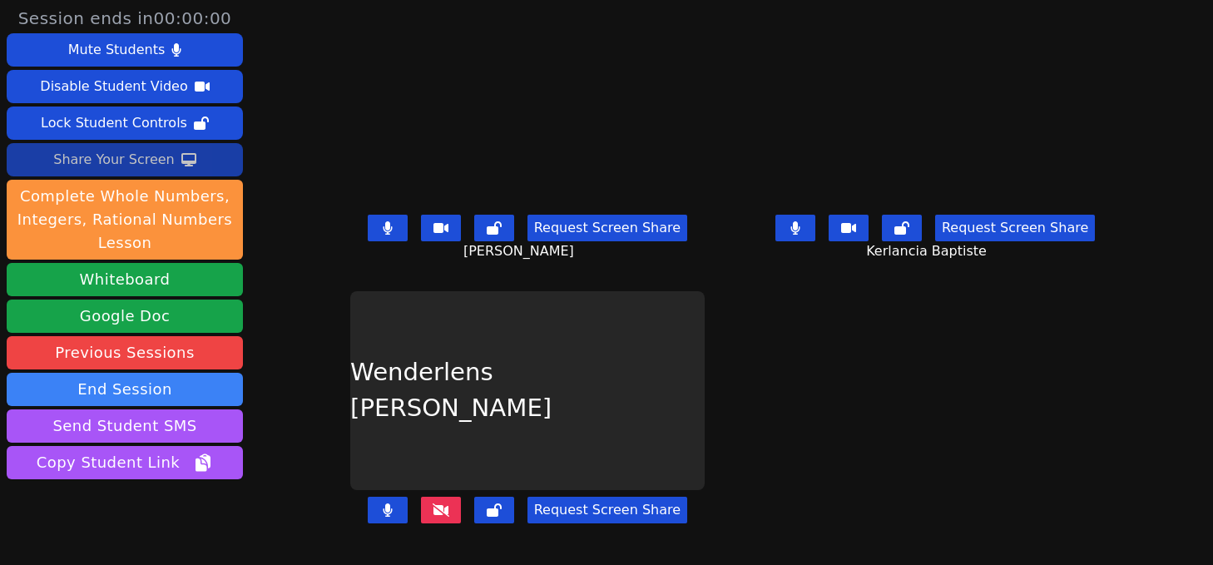
scroll to position [57, 0]
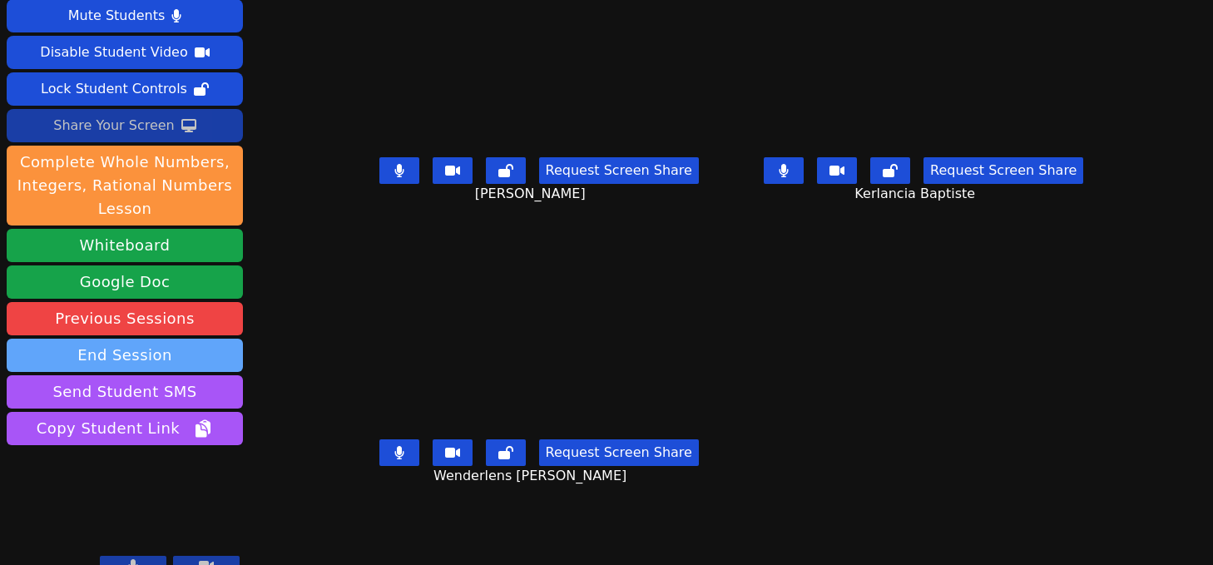
click at [155, 339] on button "End Session" at bounding box center [125, 355] width 236 height 33
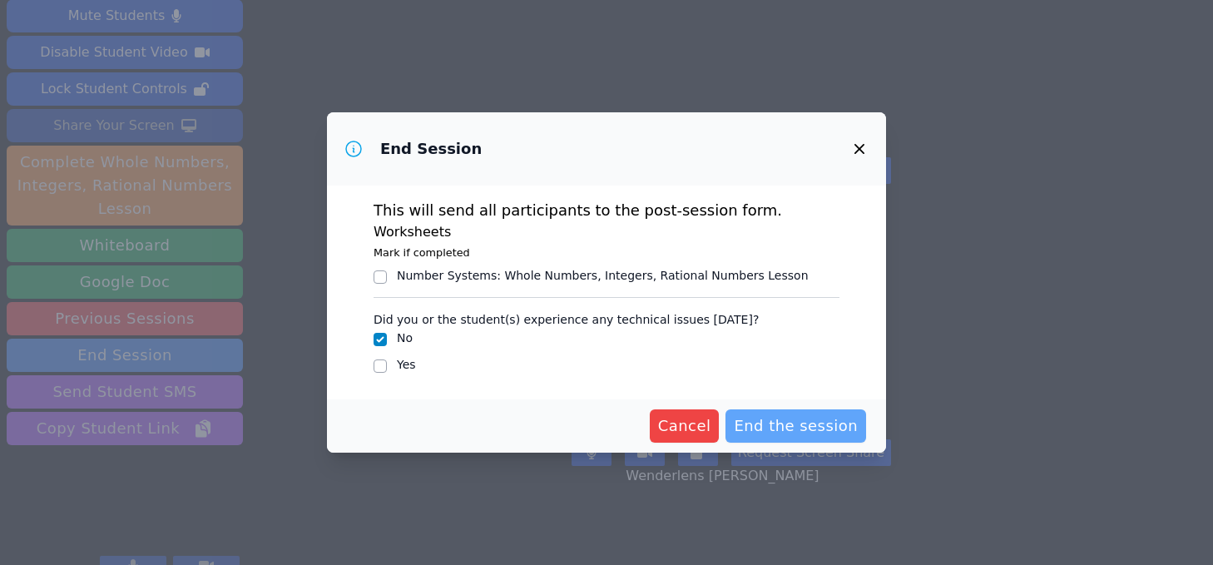
click at [820, 419] on span "End the session" at bounding box center [796, 425] width 124 height 23
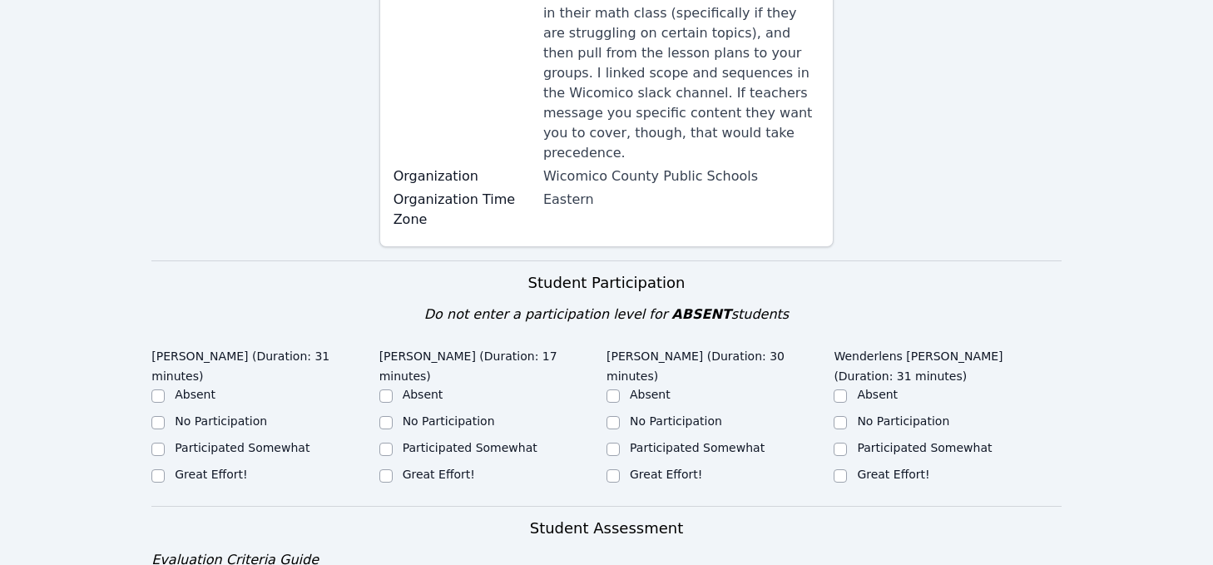
scroll to position [460, 0]
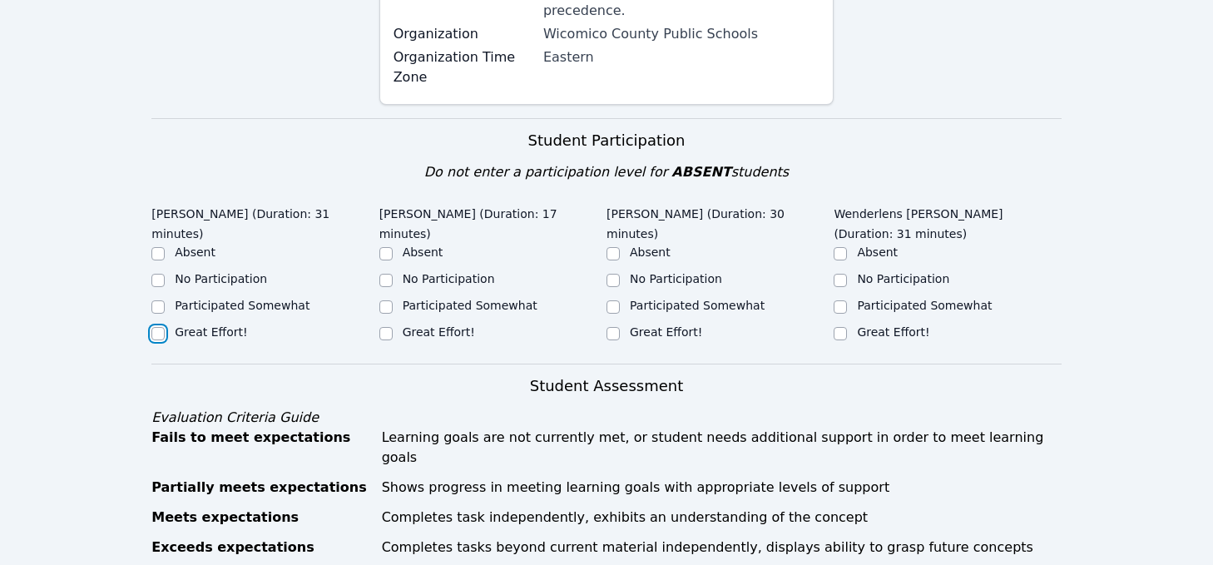
click at [158, 327] on input "Great Effort!" at bounding box center [157, 333] width 13 height 13
checkbox input "true"
click at [382, 300] on input "Participated Somewhat" at bounding box center [386, 306] width 13 height 13
checkbox input "true"
click at [613, 327] on input "Great Effort!" at bounding box center [613, 333] width 13 height 13
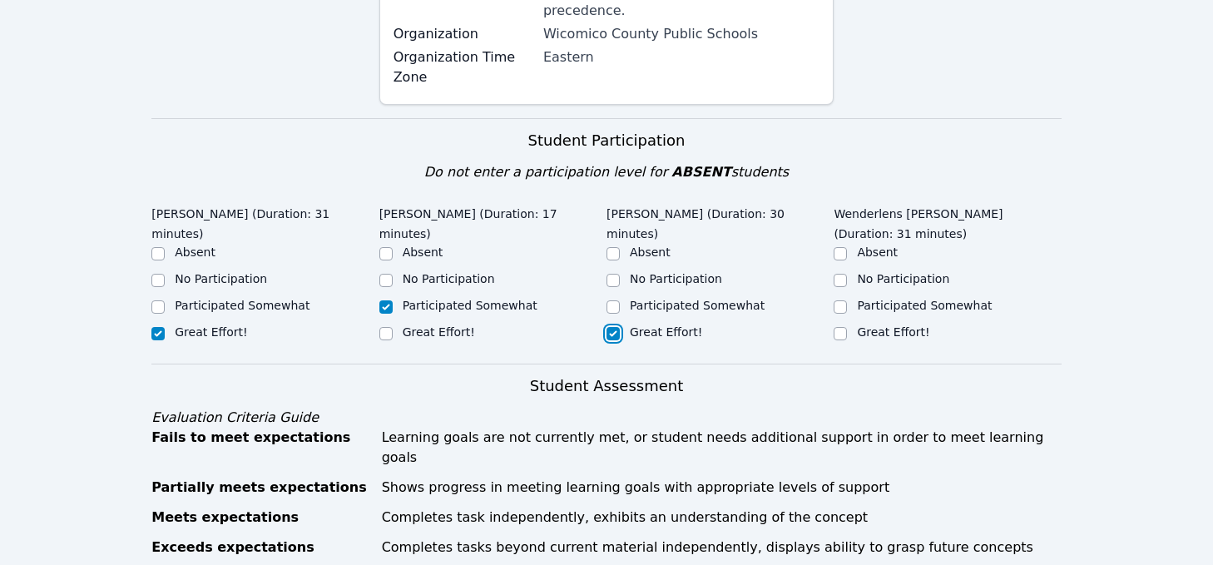
checkbox input "true"
click at [838, 327] on input "Great Effort!" at bounding box center [840, 333] width 13 height 13
checkbox input "true"
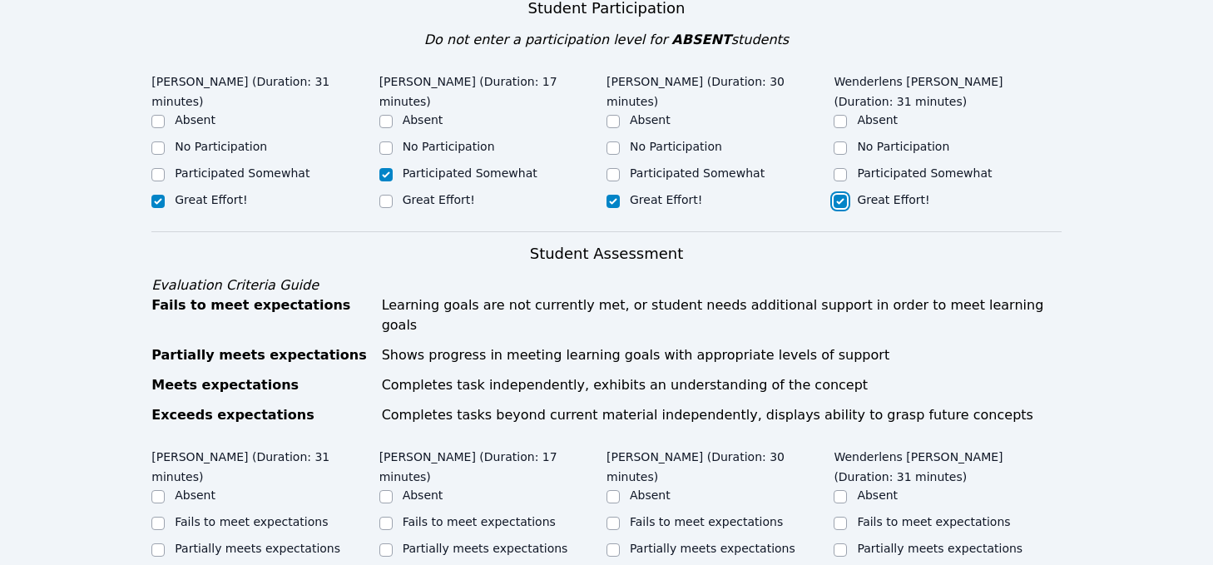
scroll to position [777, 0]
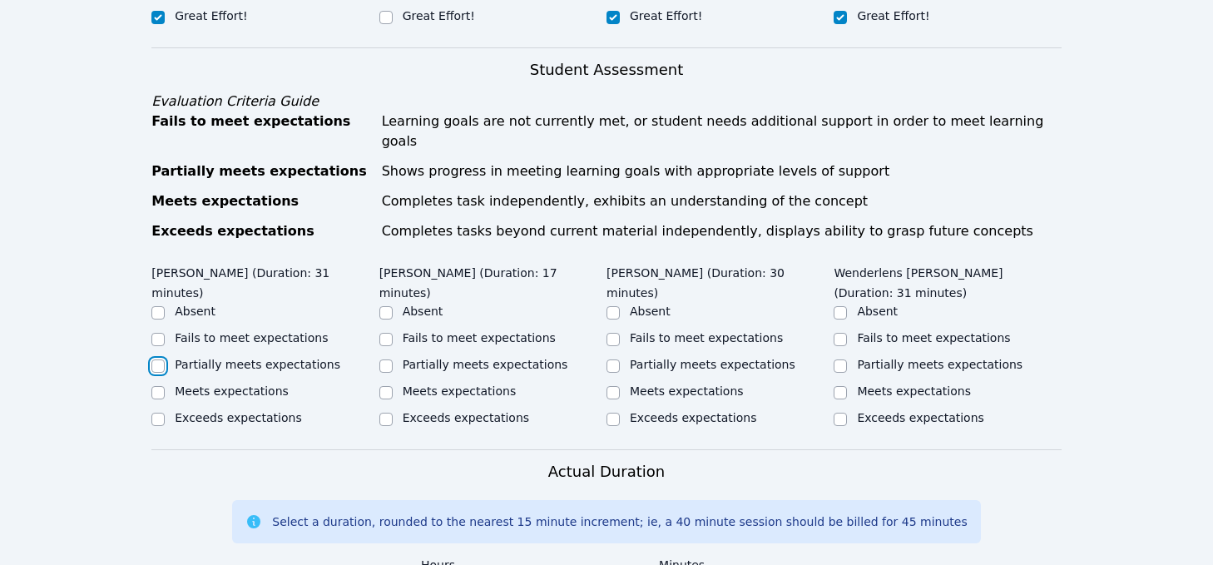
click at [156, 360] on input "Partially meets expectations" at bounding box center [157, 366] width 13 height 13
checkbox input "true"
click at [620, 383] on div "Meets expectations" at bounding box center [720, 393] width 227 height 20
click at [614, 386] on input "Meets expectations" at bounding box center [613, 392] width 13 height 13
checkbox input "true"
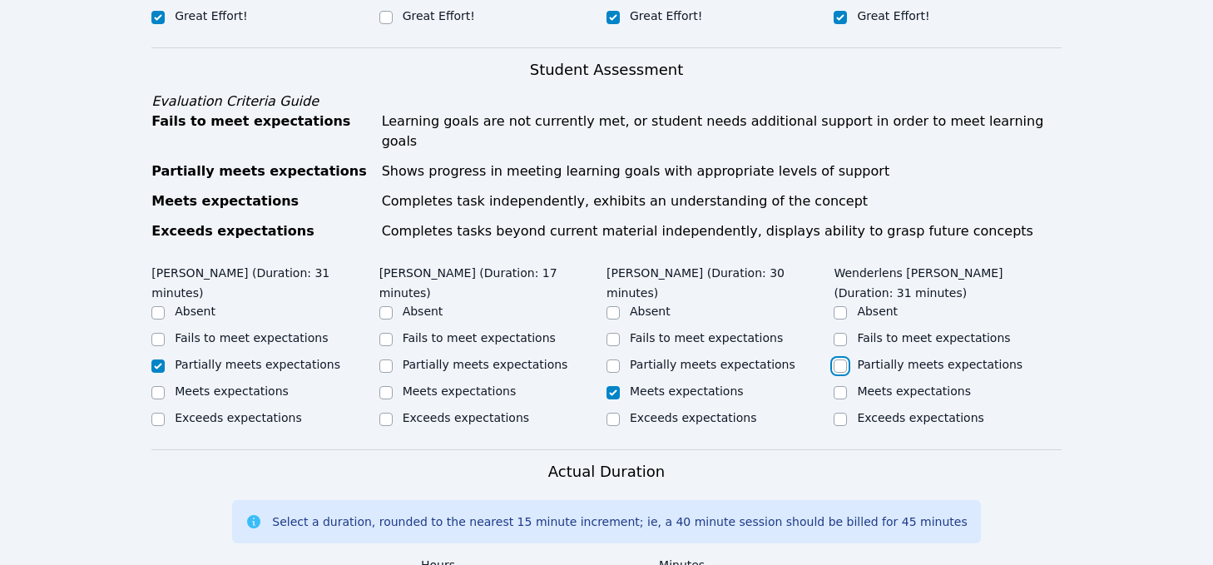
click at [840, 360] on input "Partially meets expectations" at bounding box center [840, 366] width 13 height 13
checkbox input "true"
click at [387, 360] on input "Partially meets expectations" at bounding box center [386, 366] width 13 height 13
checkbox input "true"
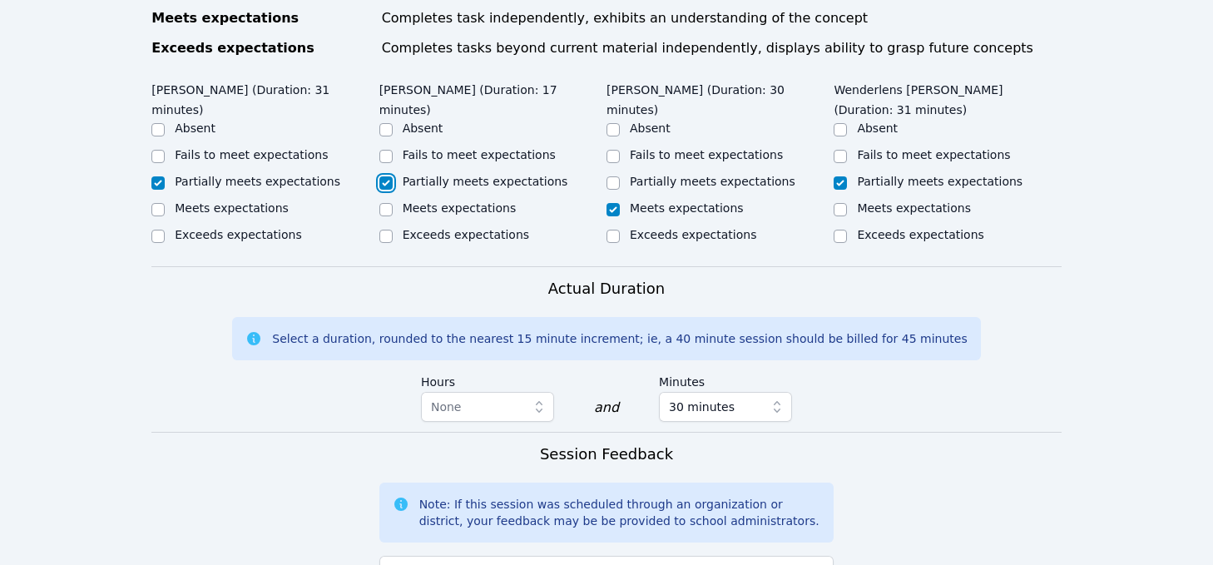
scroll to position [1058, 0]
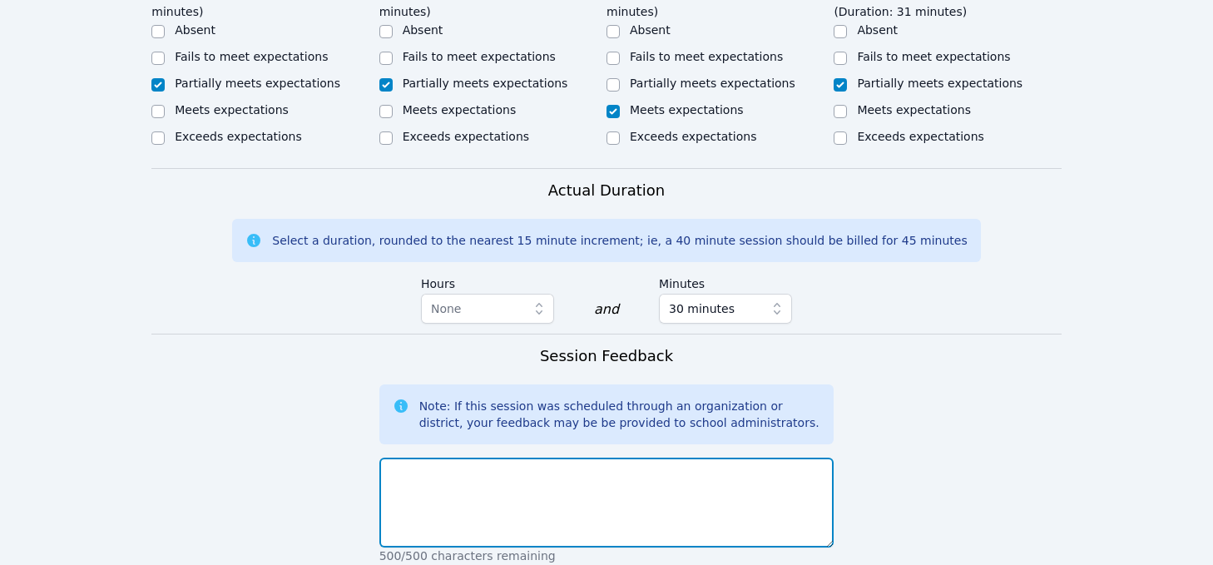
click at [568, 458] on textarea at bounding box center [607, 503] width 455 height 90
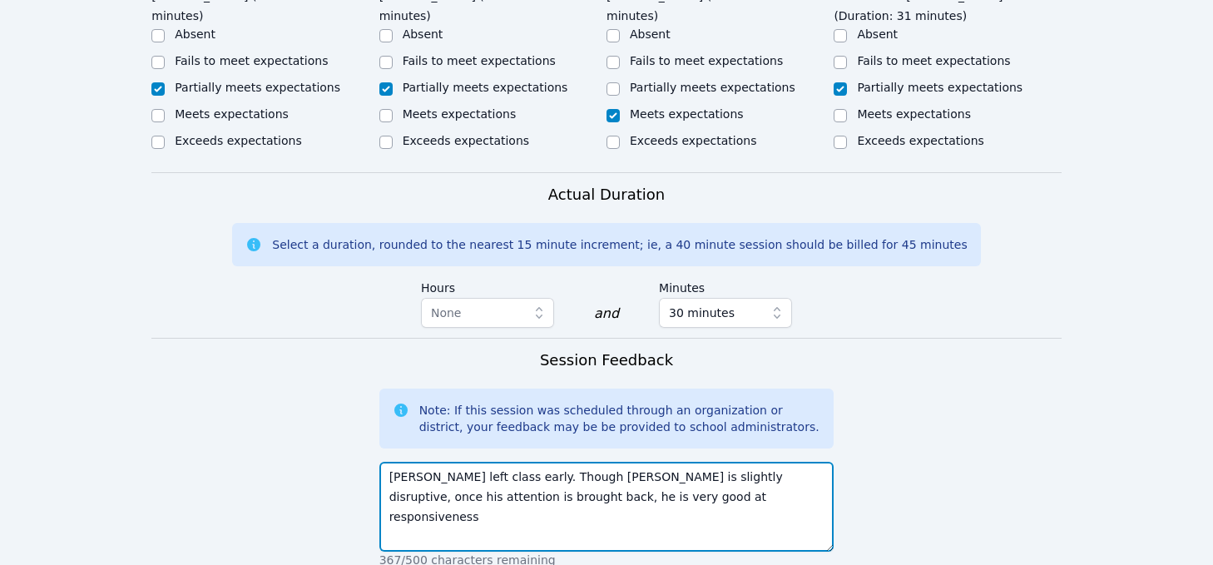
drag, startPoint x: 564, startPoint y: 440, endPoint x: 714, endPoint y: 440, distance: 149.8
click at [714, 462] on textarea "Hansley left class early. Though Jestin is slightly disruptive, once his attent…" at bounding box center [607, 507] width 455 height 90
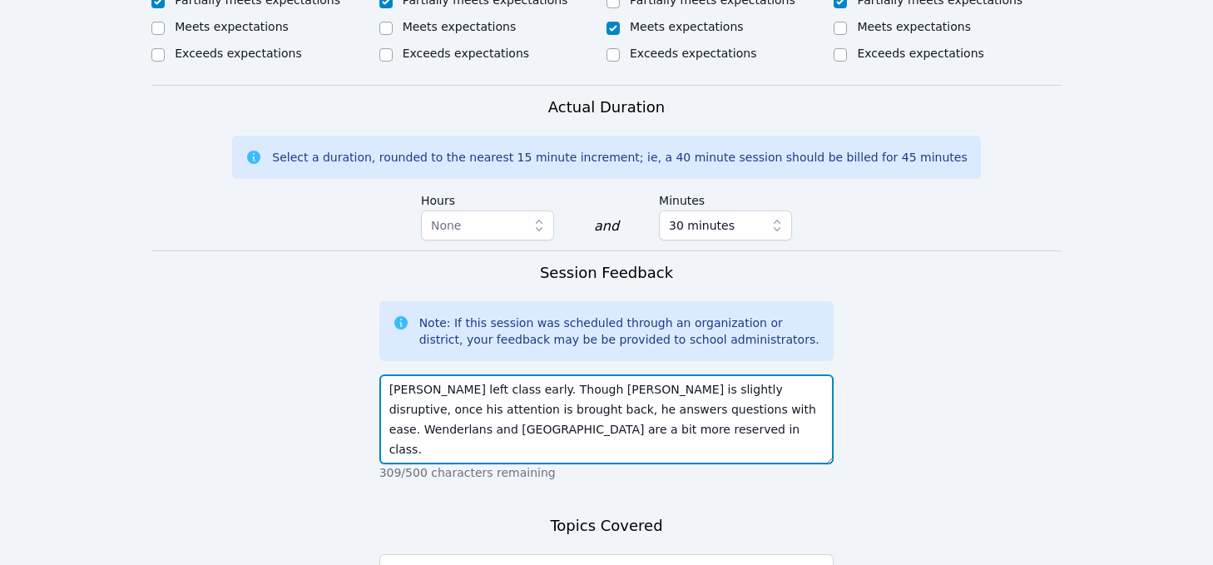
scroll to position [1314, 0]
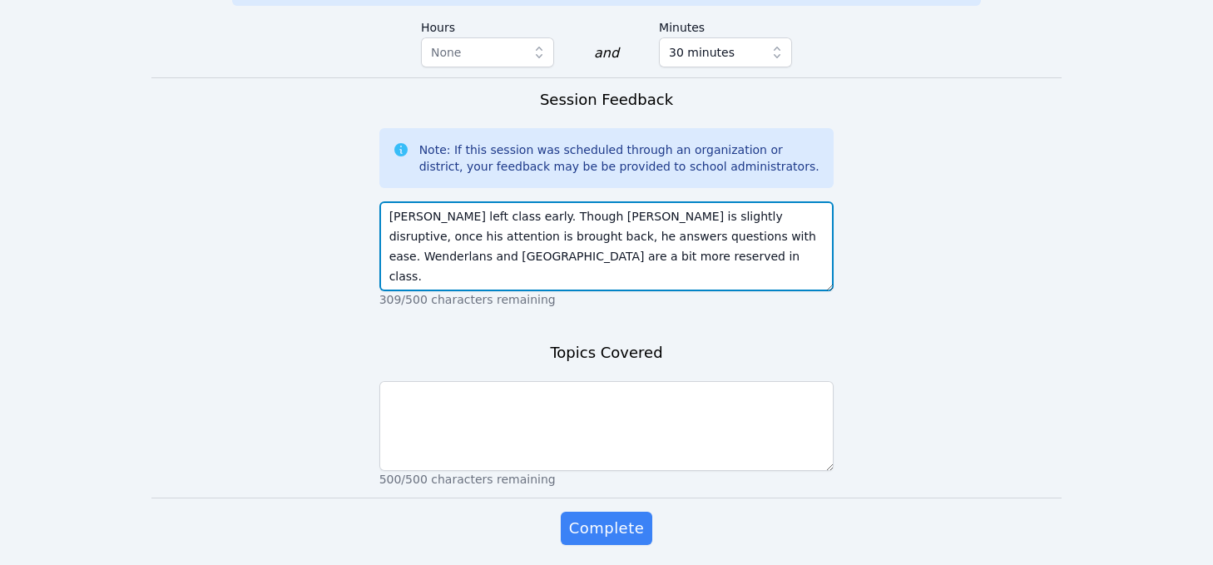
type textarea "Hansley left class early. Though Jestin is slightly disruptive, once his attent…"
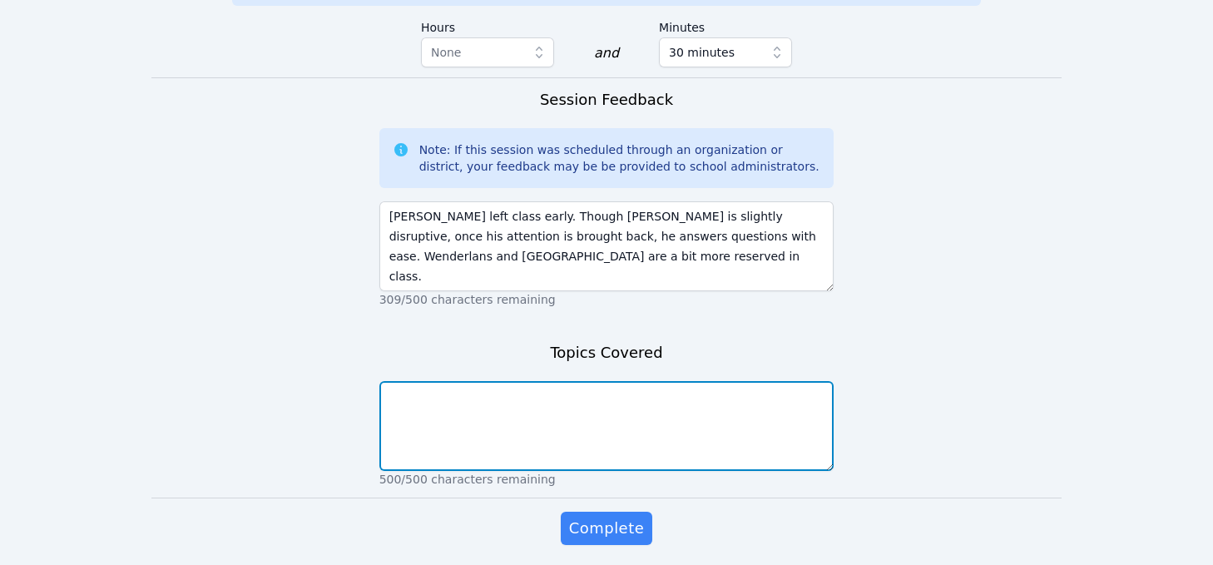
click at [699, 381] on textarea at bounding box center [607, 426] width 455 height 90
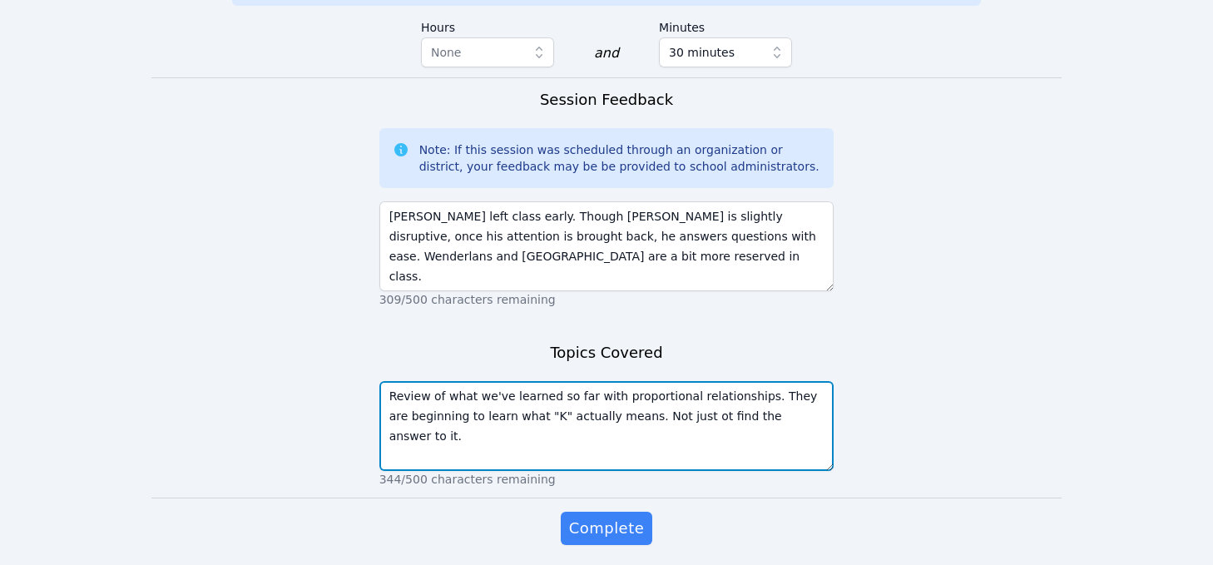
click at [682, 381] on textarea "Review of what we've learned so far with proportional relationships. They are b…" at bounding box center [607, 426] width 455 height 90
type textarea "Review of what we've learned so far with proportional relationships. They are b…"
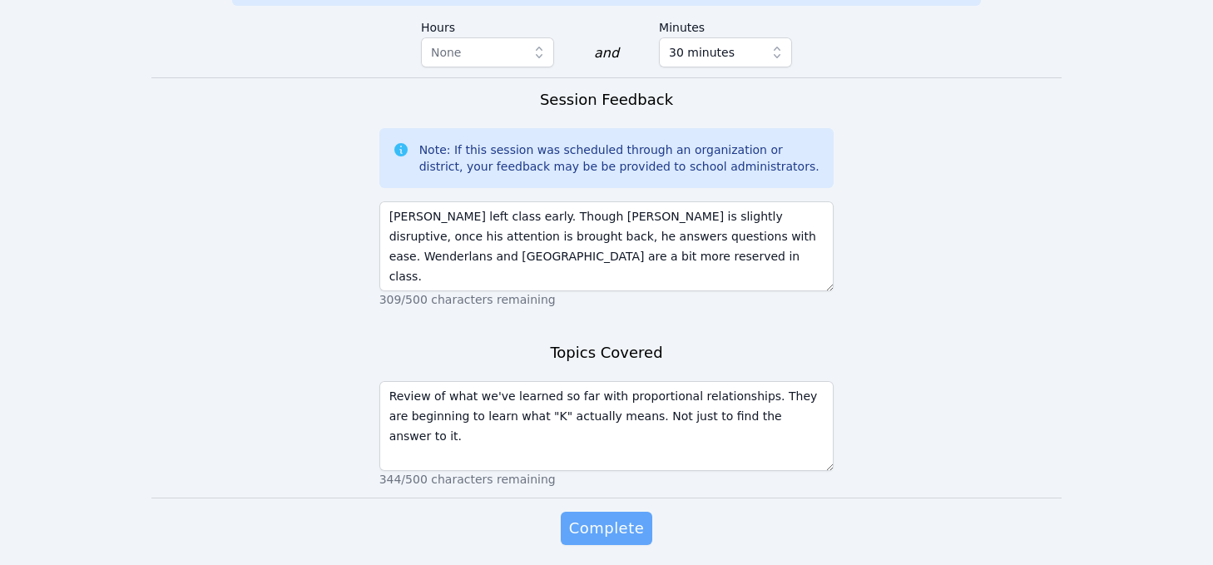
click at [635, 512] on button "Complete" at bounding box center [607, 528] width 92 height 33
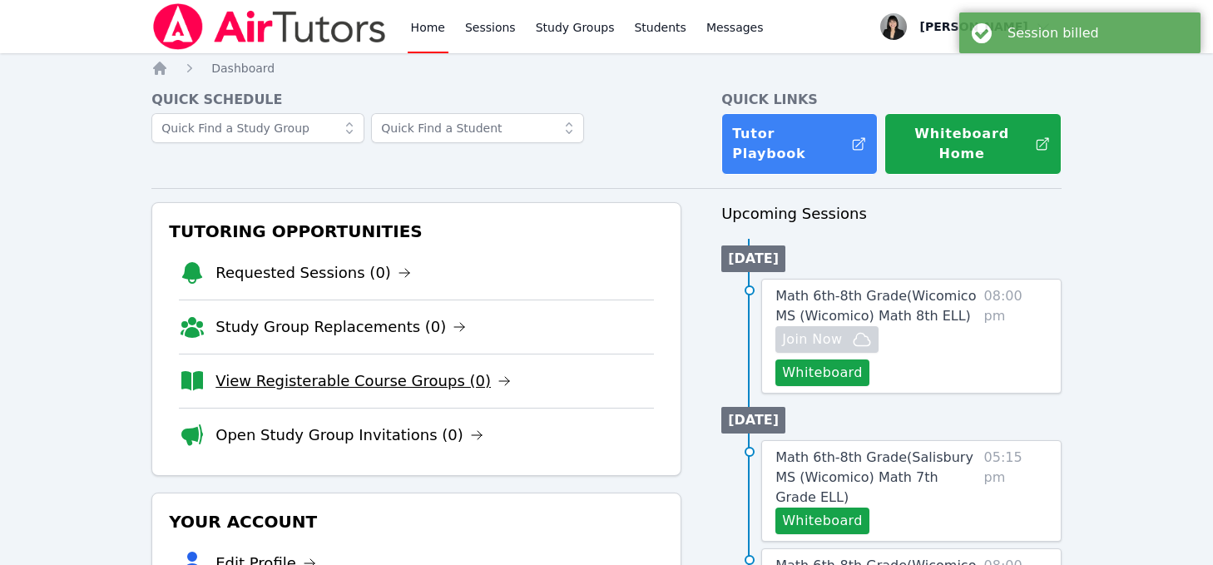
click at [381, 370] on link "View Registerable Course Groups (0)" at bounding box center [363, 381] width 295 height 23
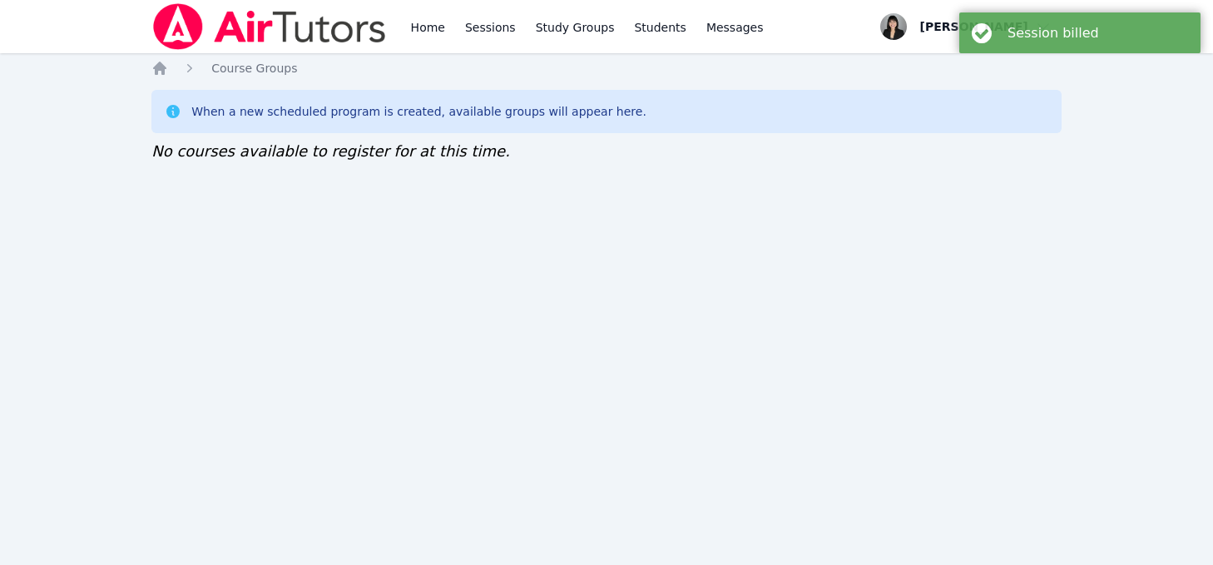
click at [144, 67] on div "Home Sessions Study Groups Students Messages Open user menu Kirsten Marino Open…" at bounding box center [606, 282] width 1213 height 565
click at [153, 67] on icon "Breadcrumb" at bounding box center [159, 68] width 13 height 13
